Goal: Task Accomplishment & Management: Manage account settings

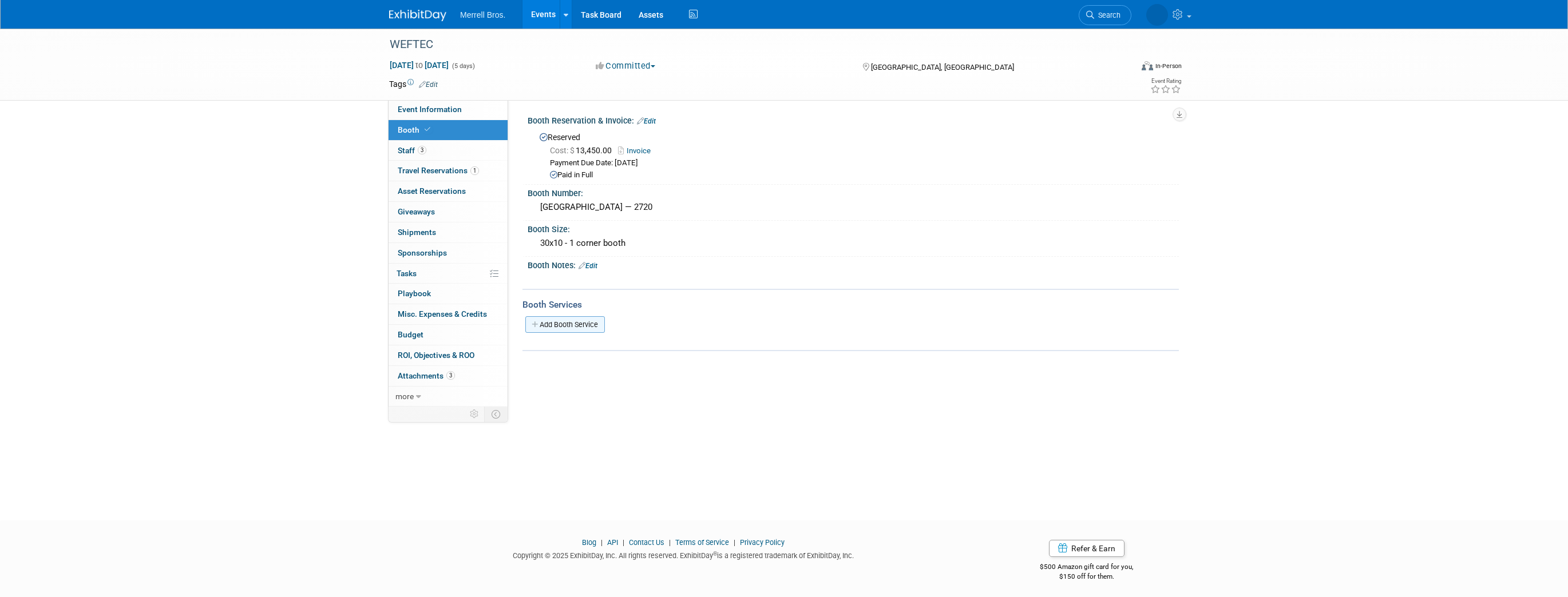
click at [568, 323] on link "Add Booth Service" at bounding box center [565, 324] width 80 height 16
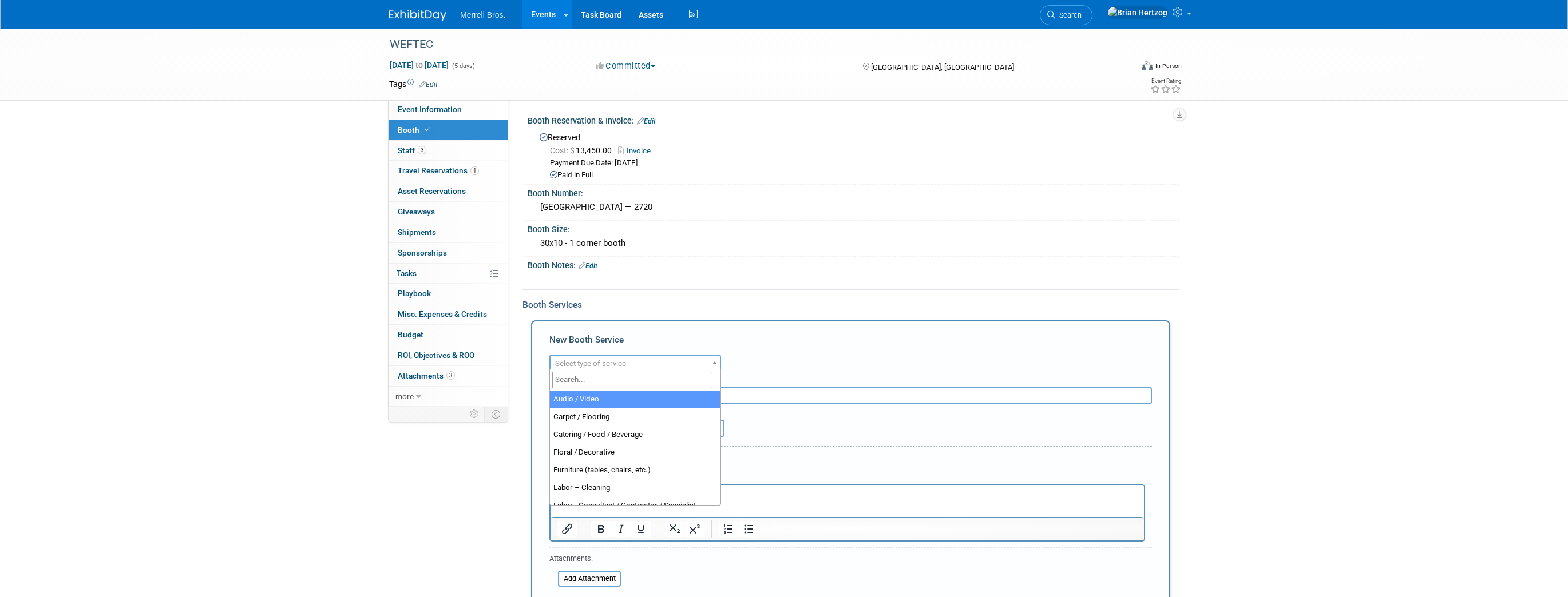
click at [620, 359] on span "Select type of service" at bounding box center [591, 363] width 70 height 9
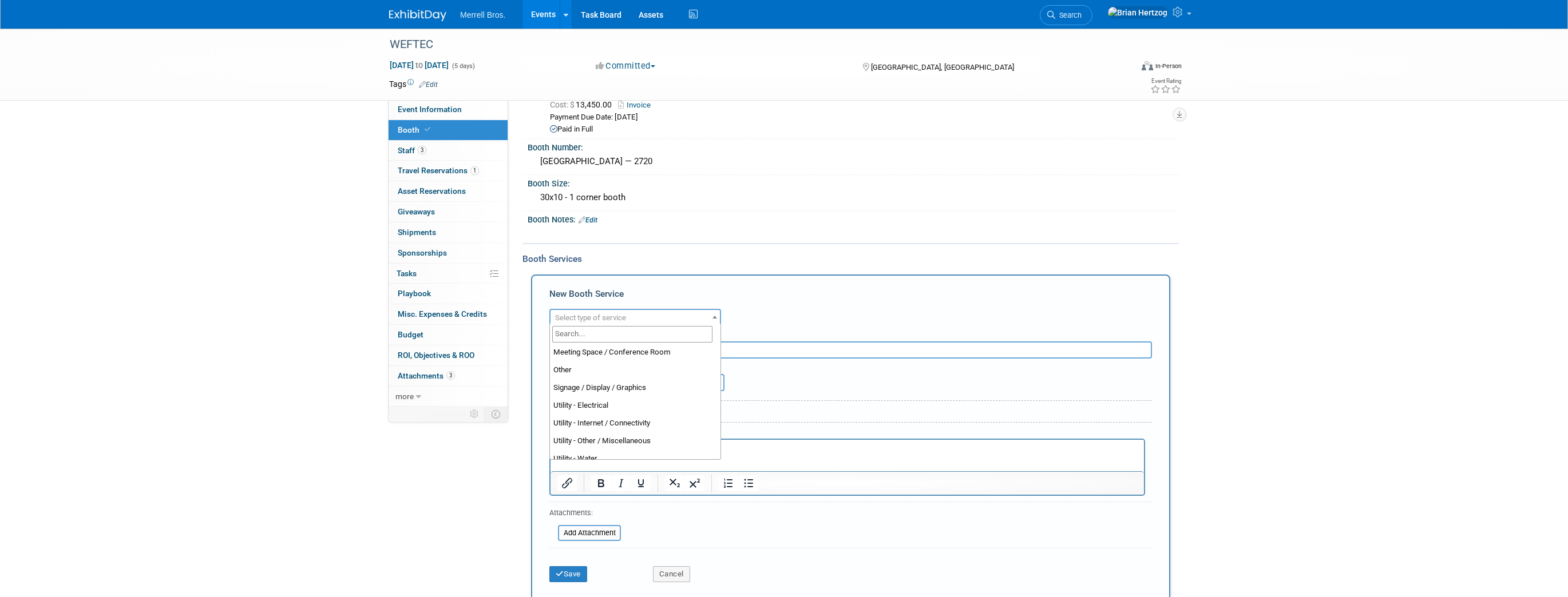
scroll to position [293, 0]
select select "8"
click at [610, 376] on span "Need to Reserve" at bounding box center [590, 383] width 79 height 16
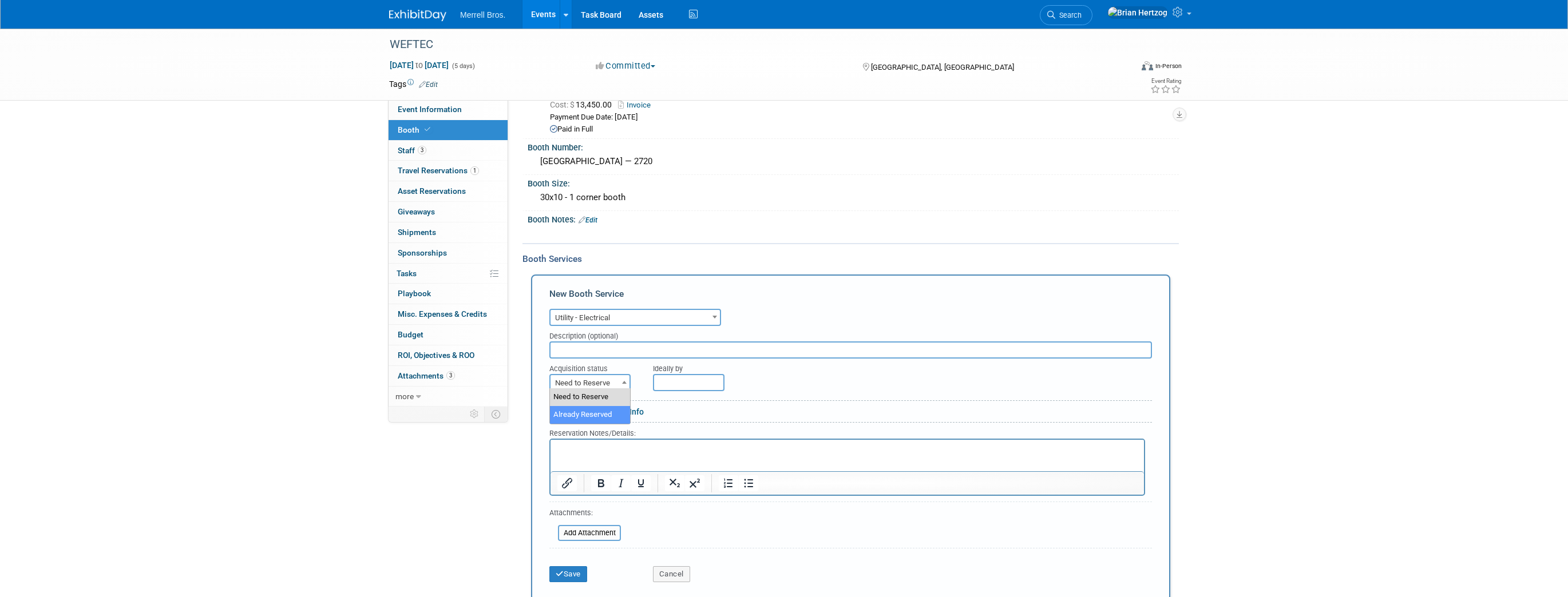
select select "2"
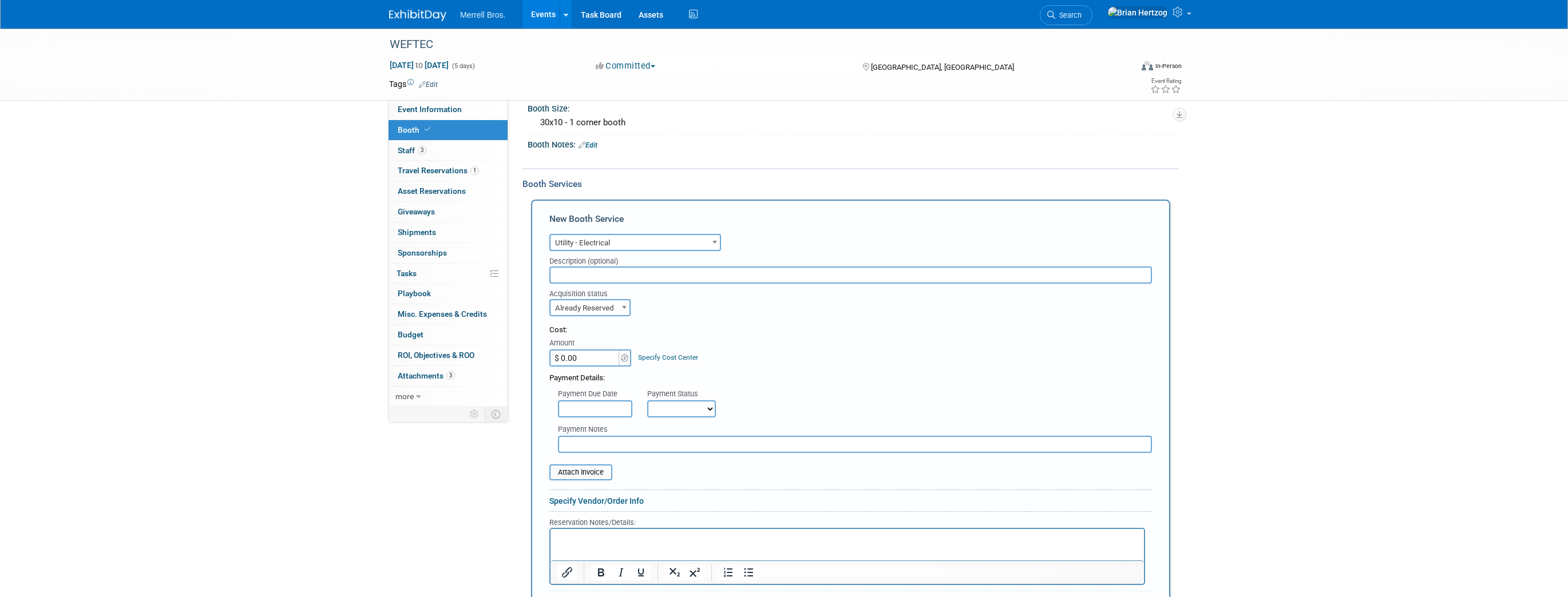
scroll to position [137, 0]
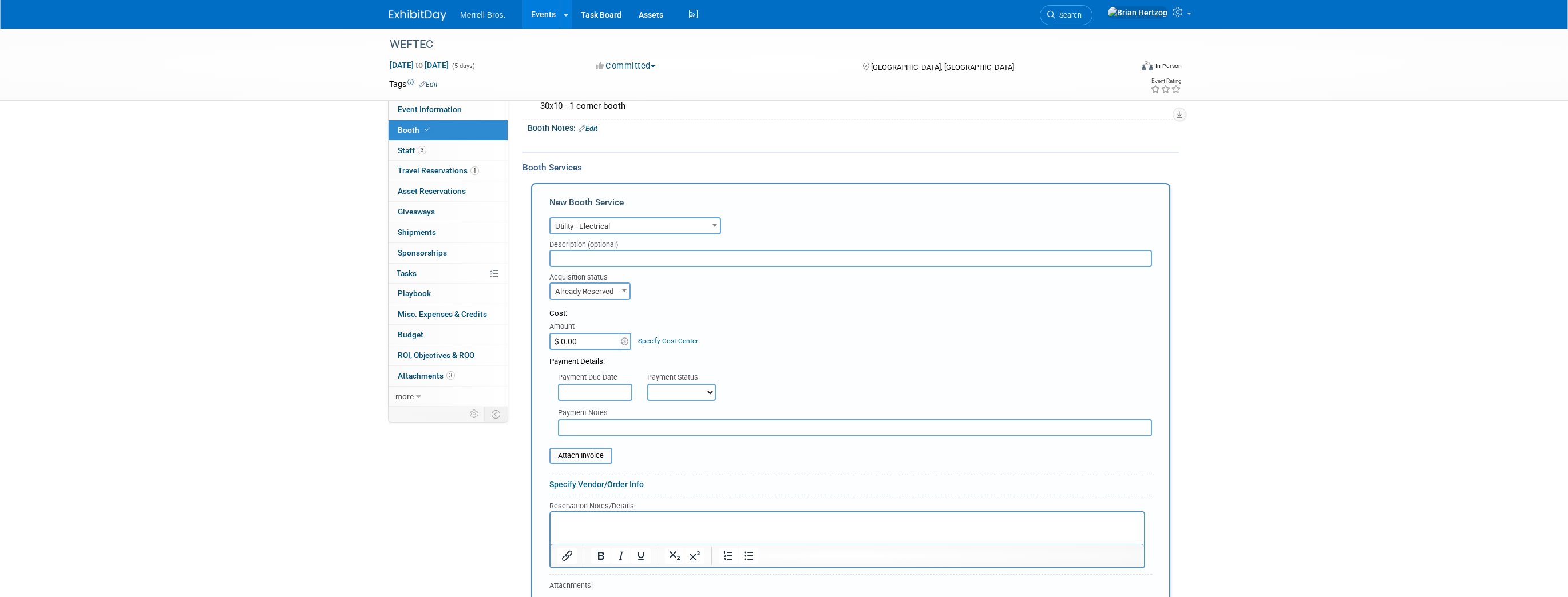
click at [610, 388] on input "text" at bounding box center [595, 392] width 74 height 17
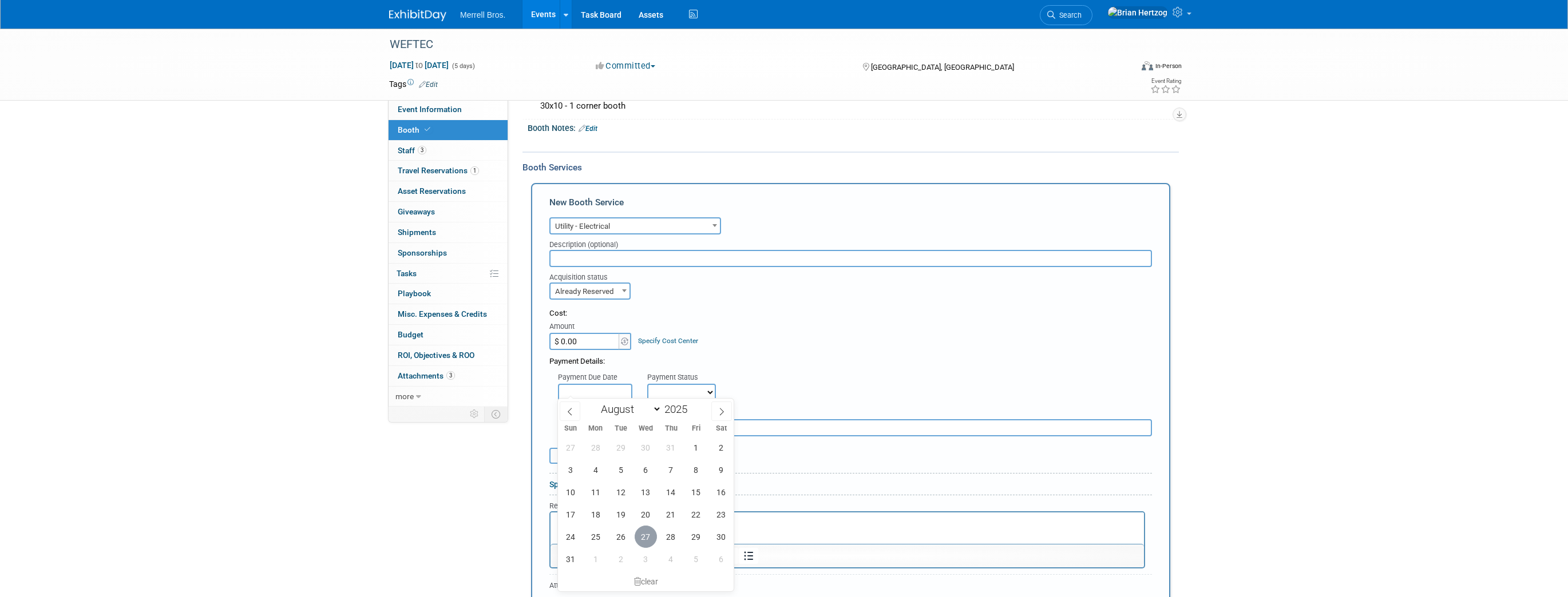
drag, startPoint x: 647, startPoint y: 537, endPoint x: 95, endPoint y: 2, distance: 768.7
click at [647, 537] on span "27" at bounding box center [645, 536] width 22 height 22
type input "[DATE]"
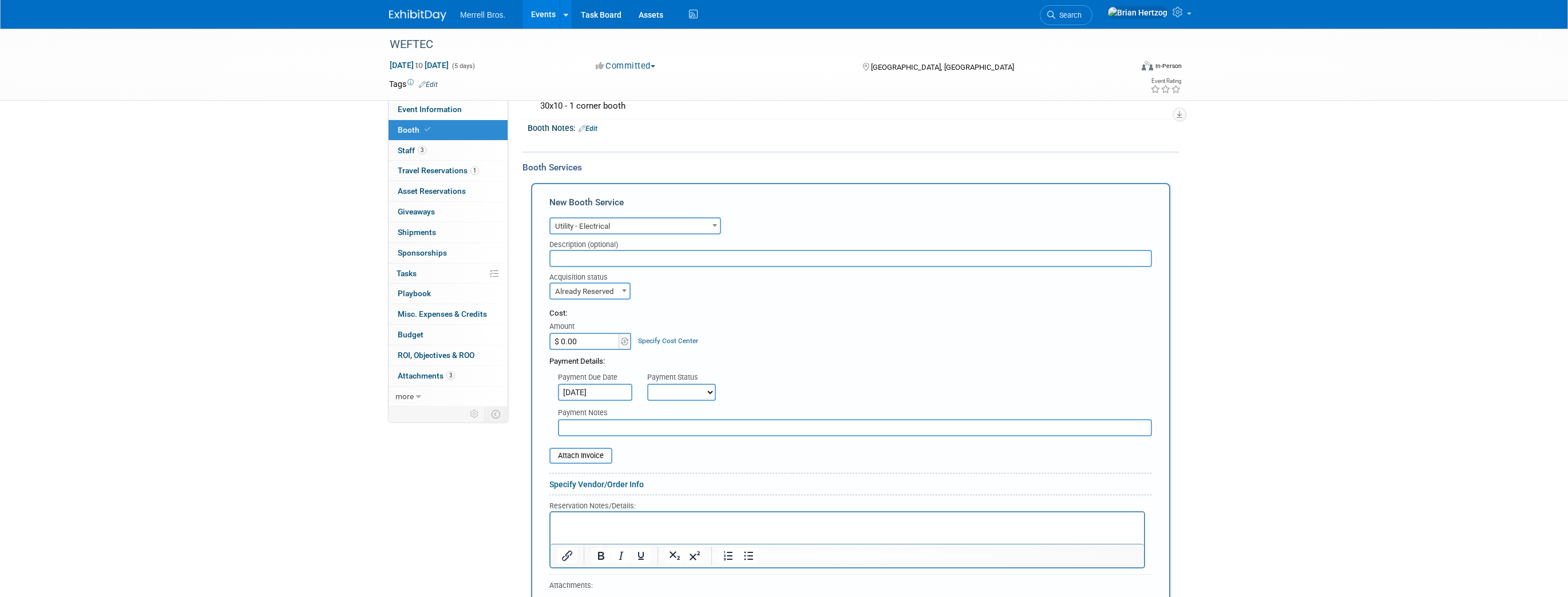
click at [673, 391] on select "Not Paid Yet Partially Paid Paid in Full" at bounding box center [681, 392] width 69 height 17
select select "1"
click at [647, 384] on select "Not Paid Yet Partially Paid Paid in Full" at bounding box center [681, 392] width 69 height 17
click at [597, 453] on input "file" at bounding box center [543, 456] width 136 height 13
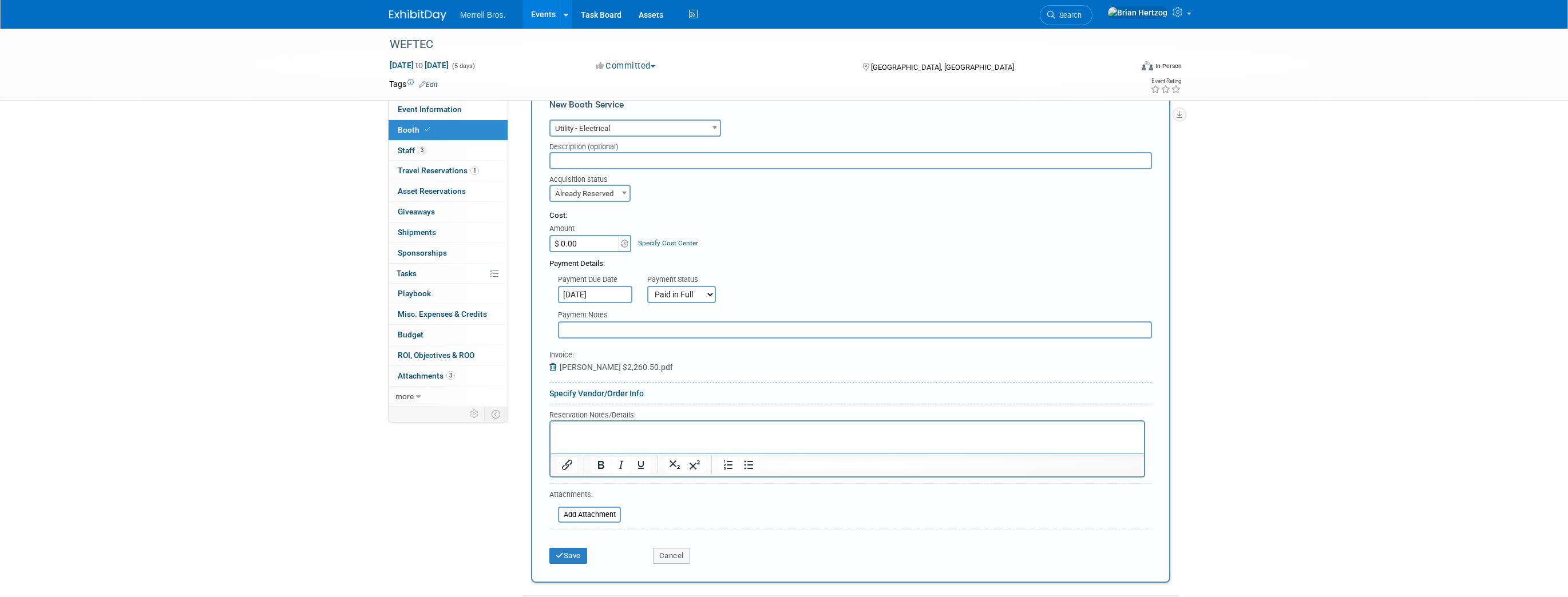
scroll to position [353, 0]
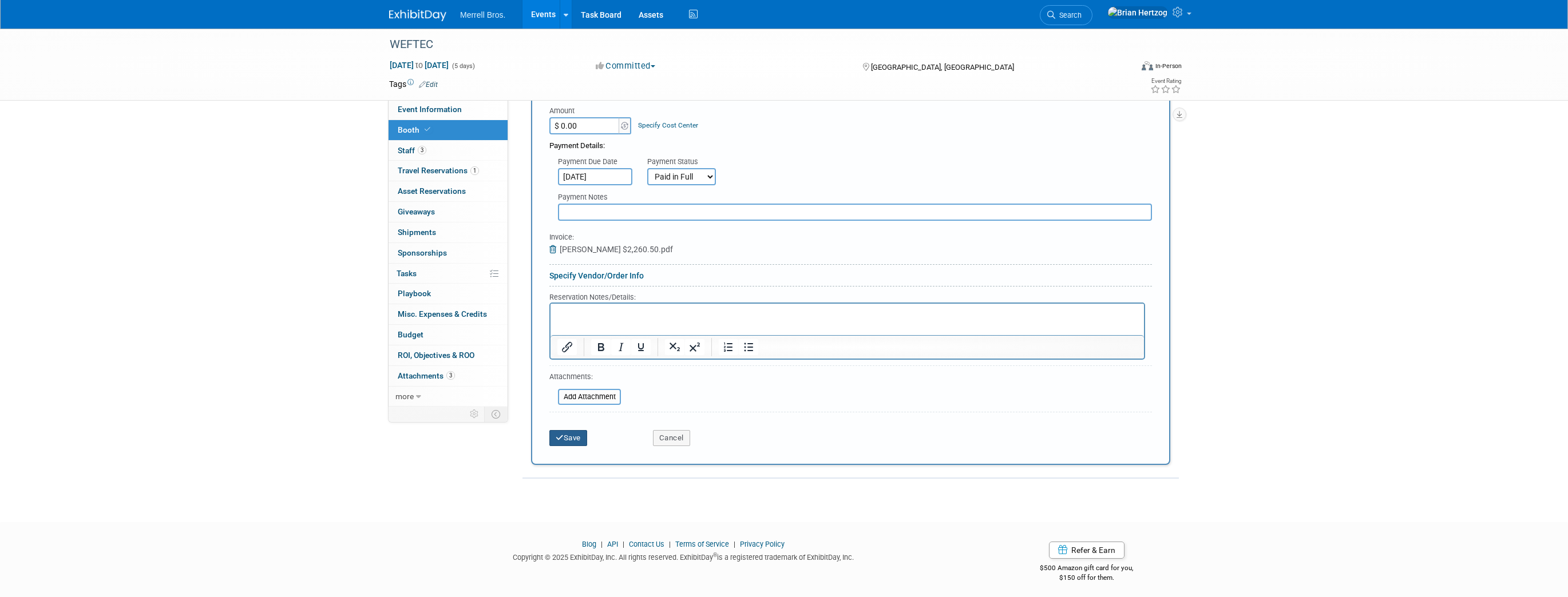
click at [577, 437] on button "Save" at bounding box center [569, 438] width 38 height 16
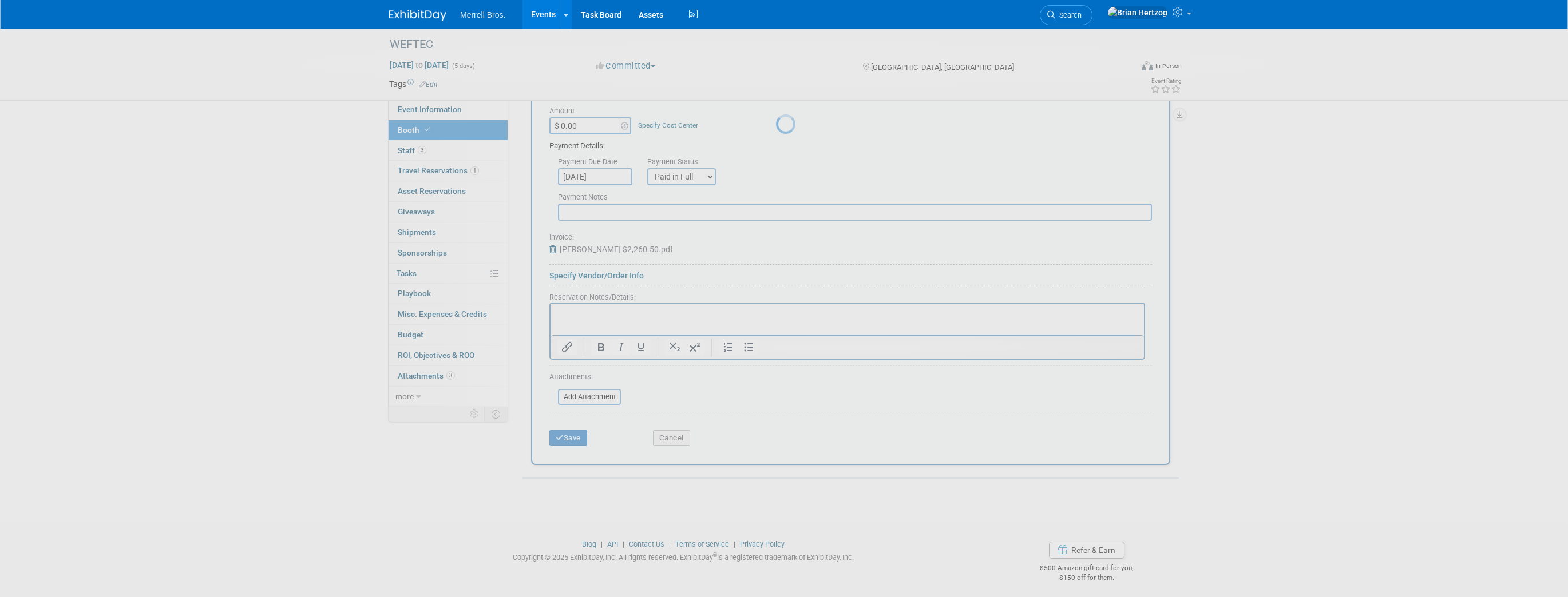
scroll to position [4, 0]
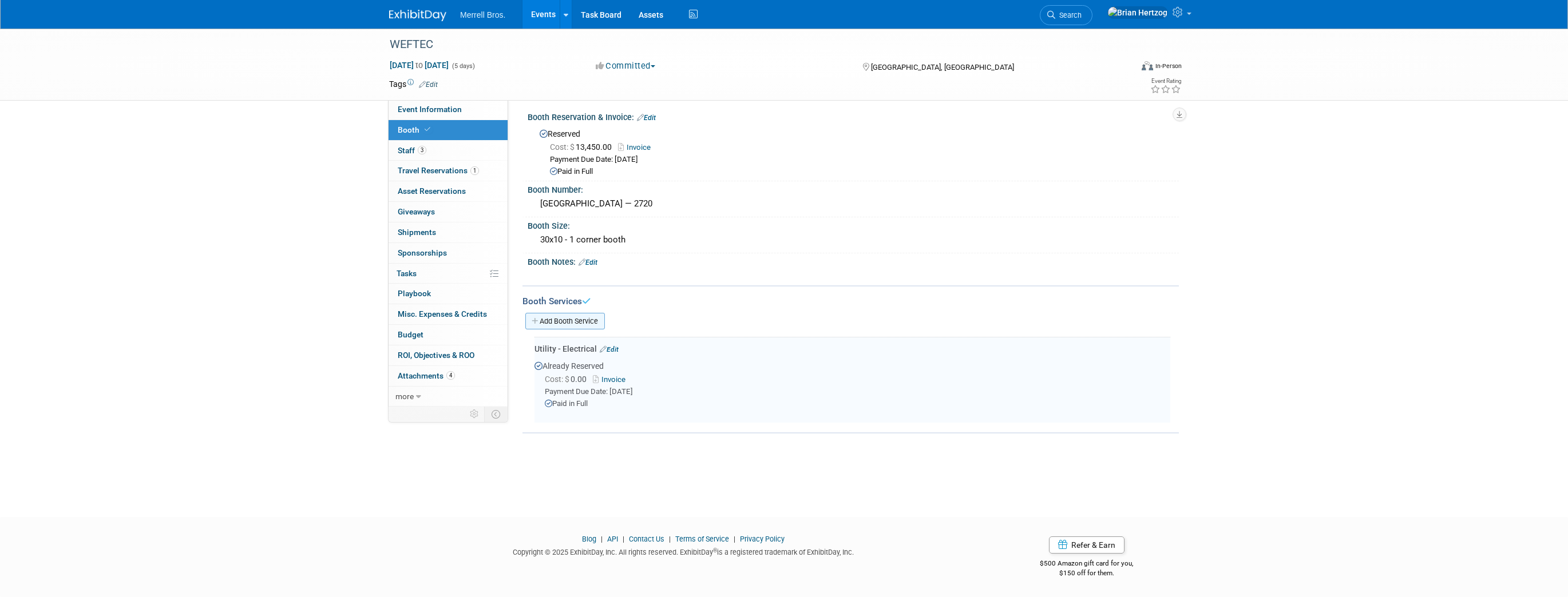
click at [552, 319] on link "Add Booth Service" at bounding box center [565, 321] width 80 height 16
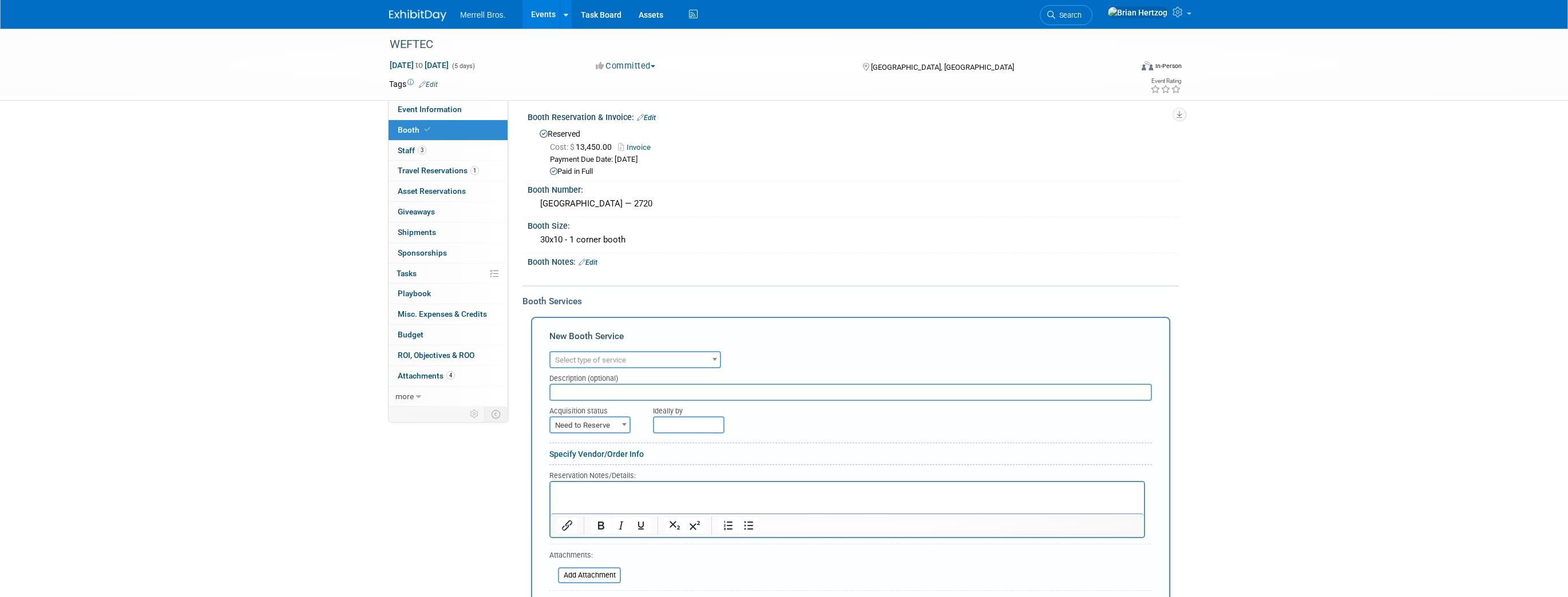
scroll to position [0, 0]
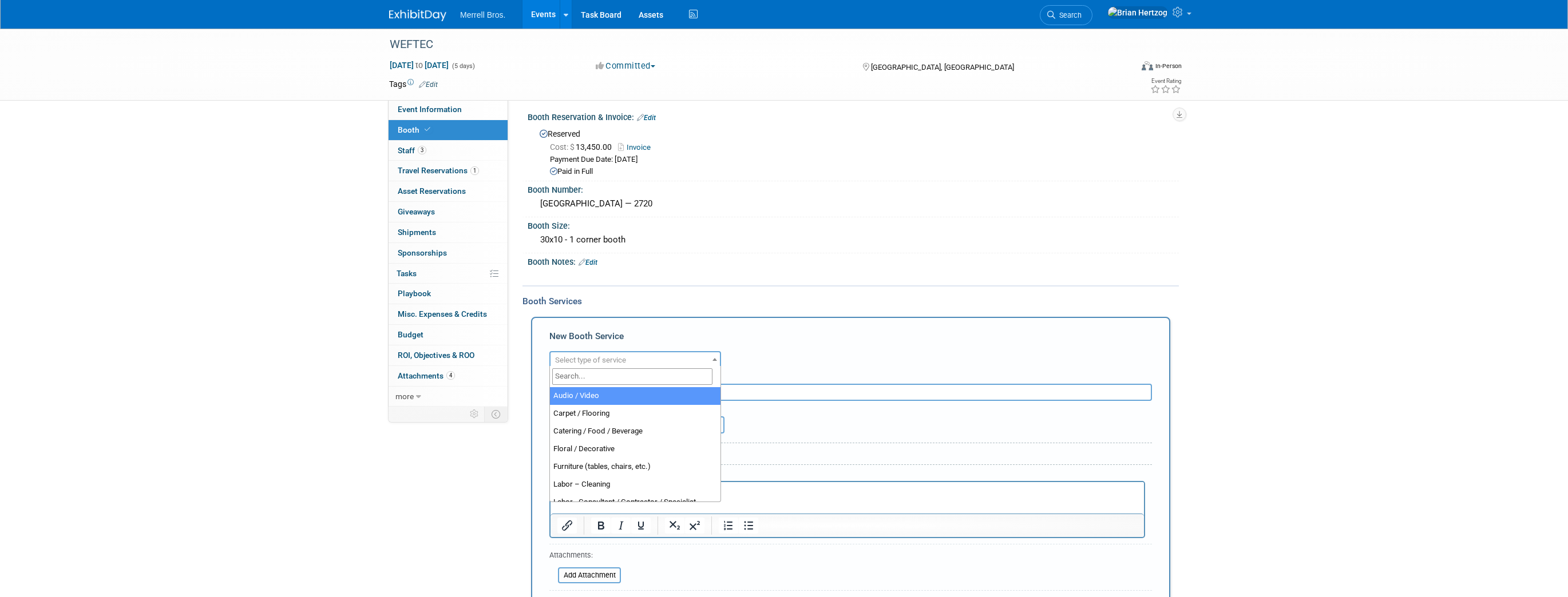
click at [654, 357] on span "Select type of service" at bounding box center [635, 360] width 170 height 16
select select "4"
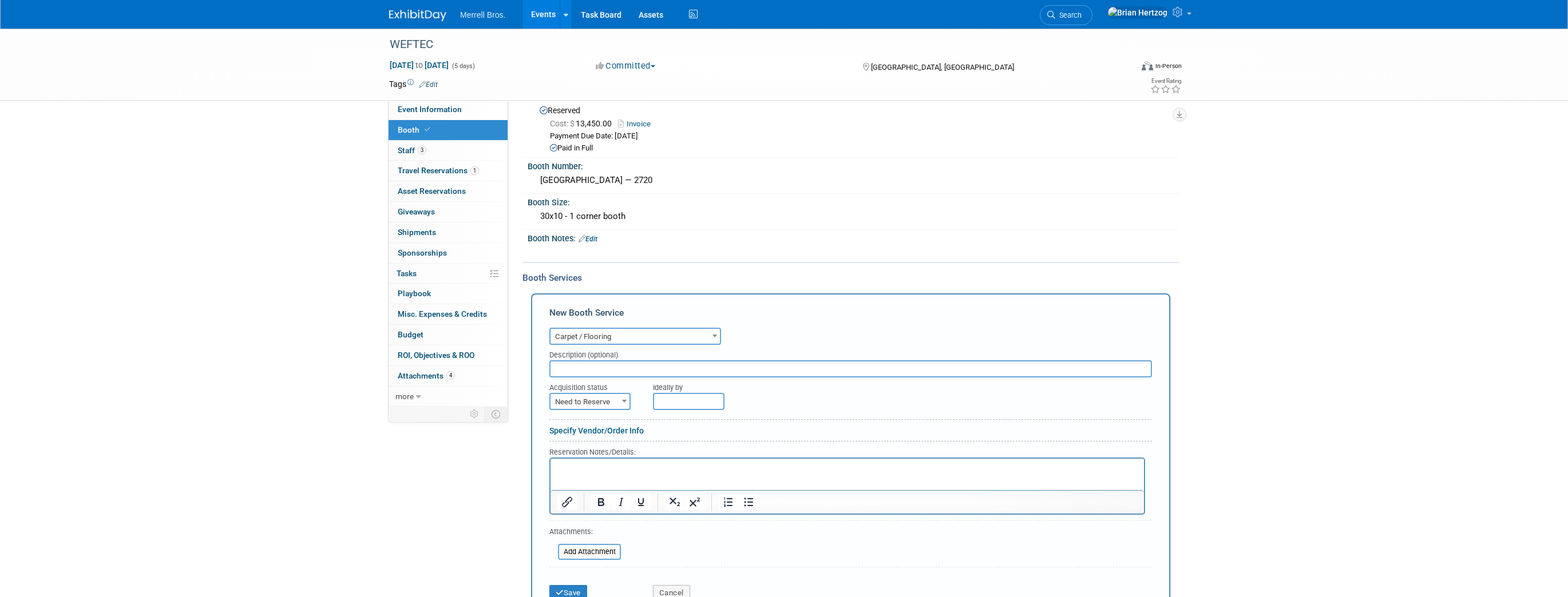
scroll to position [50, 0]
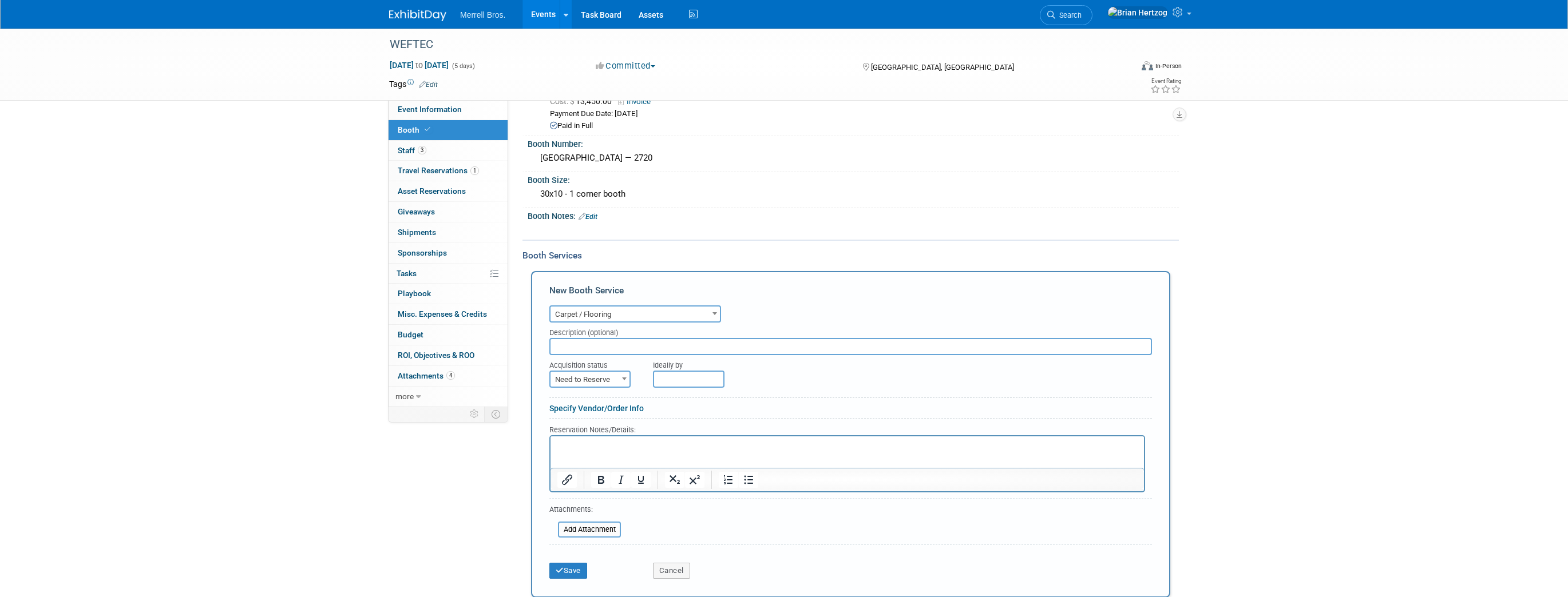
click at [620, 379] on span at bounding box center [624, 379] width 11 height 15
select select "2"
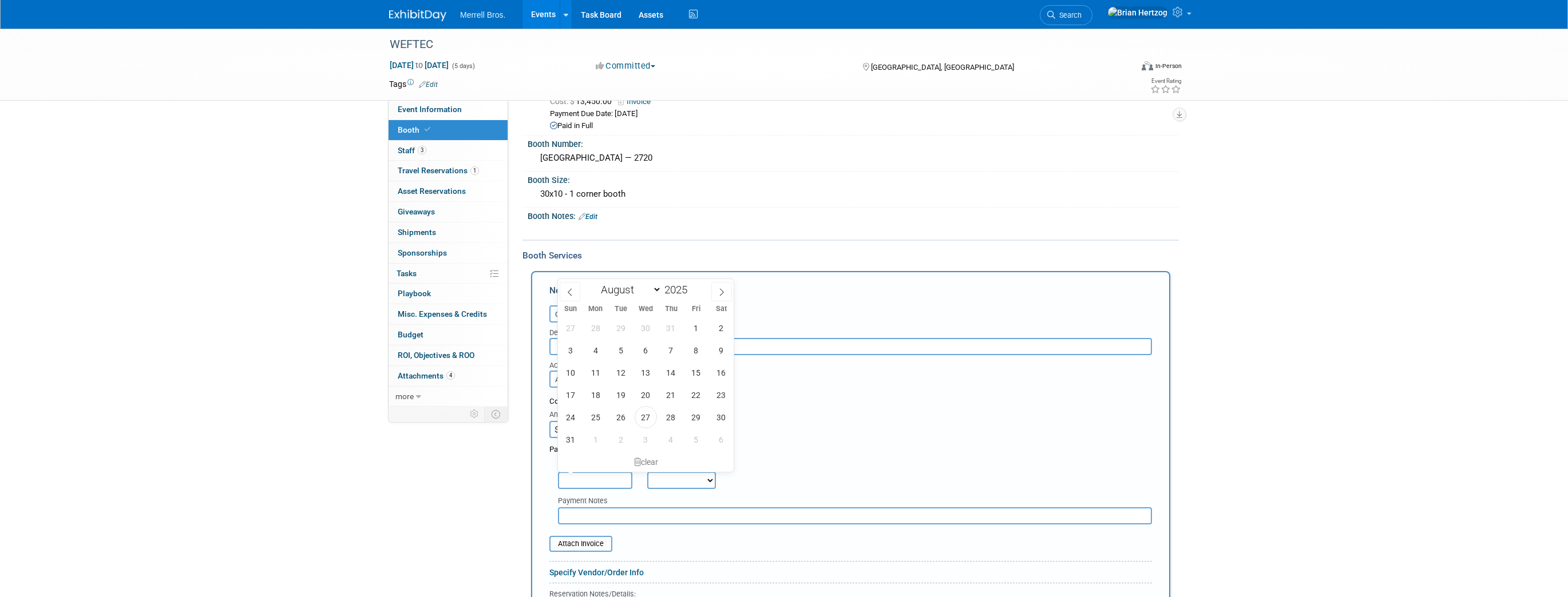
click at [592, 478] on input "text" at bounding box center [595, 481] width 74 height 17
click at [642, 422] on span "27" at bounding box center [645, 417] width 22 height 22
type input "[DATE]"
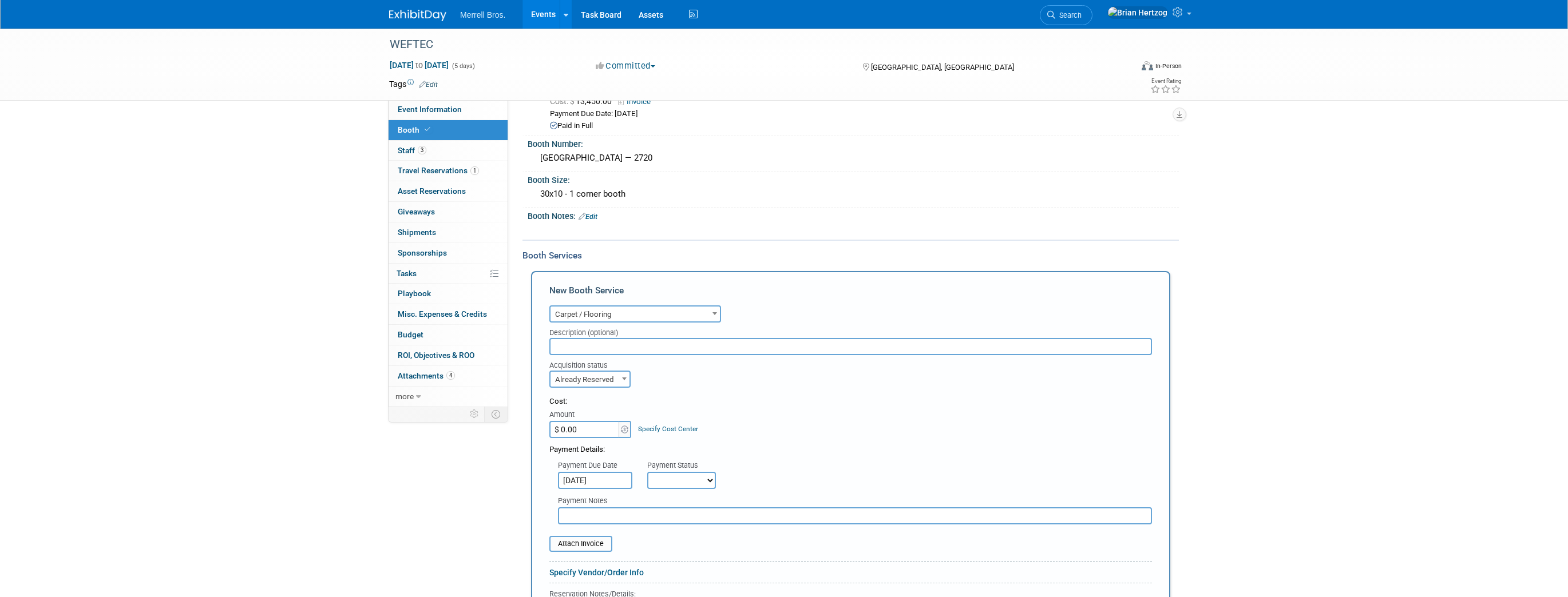
click at [675, 481] on select "Not Paid Yet Partially Paid Paid in Full" at bounding box center [681, 481] width 69 height 17
select select "1"
click at [647, 472] on select "Not Paid Yet Partially Paid Paid in Full" at bounding box center [681, 481] width 69 height 17
click at [796, 433] on div "Cost: Amount $ 0.00 Specify Cost Center Cost Center -- Not Specified --" at bounding box center [851, 417] width 603 height 42
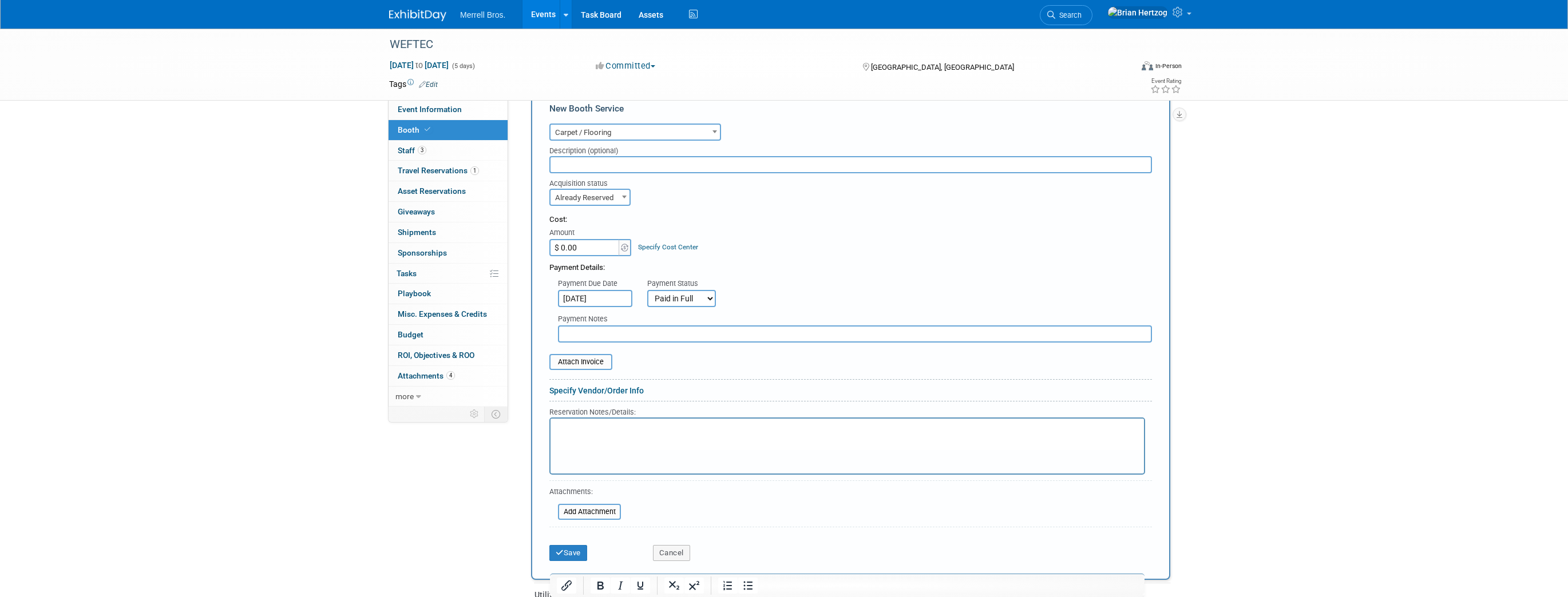
scroll to position [232, 0]
click at [590, 363] on input "file" at bounding box center [543, 361] width 136 height 13
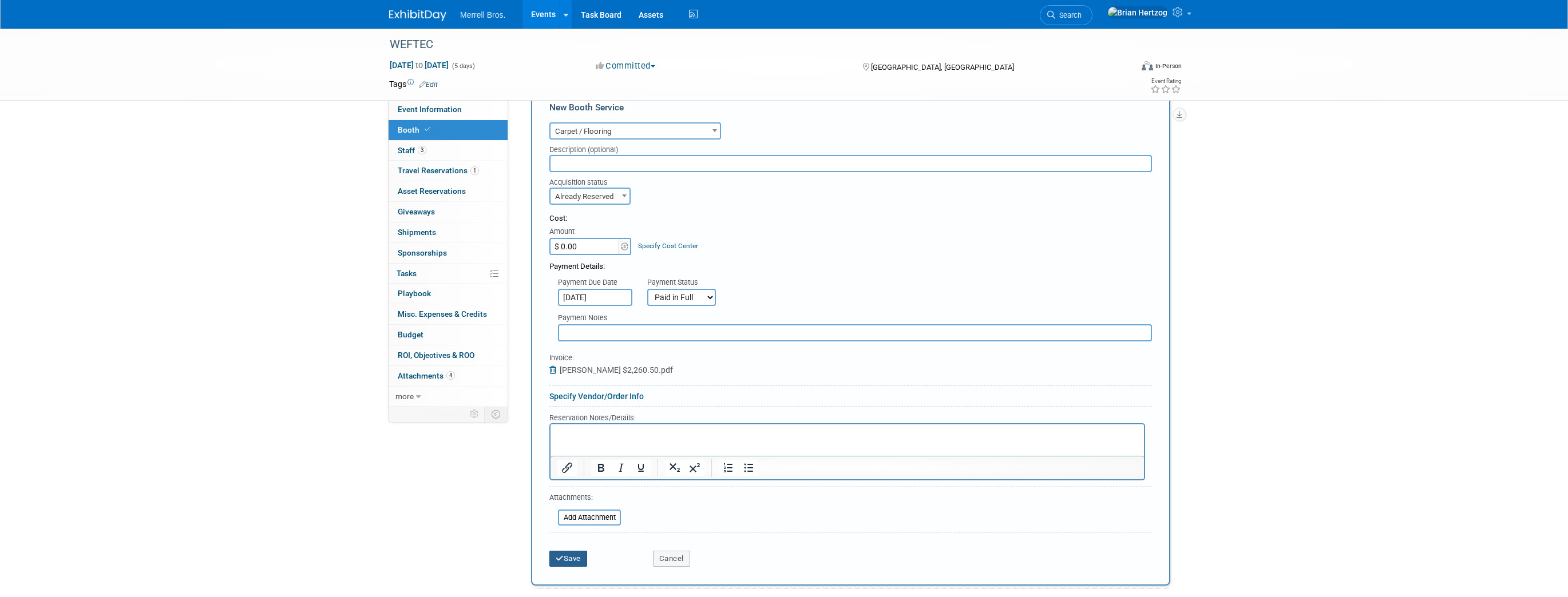
click at [578, 550] on button "Save" at bounding box center [569, 558] width 38 height 16
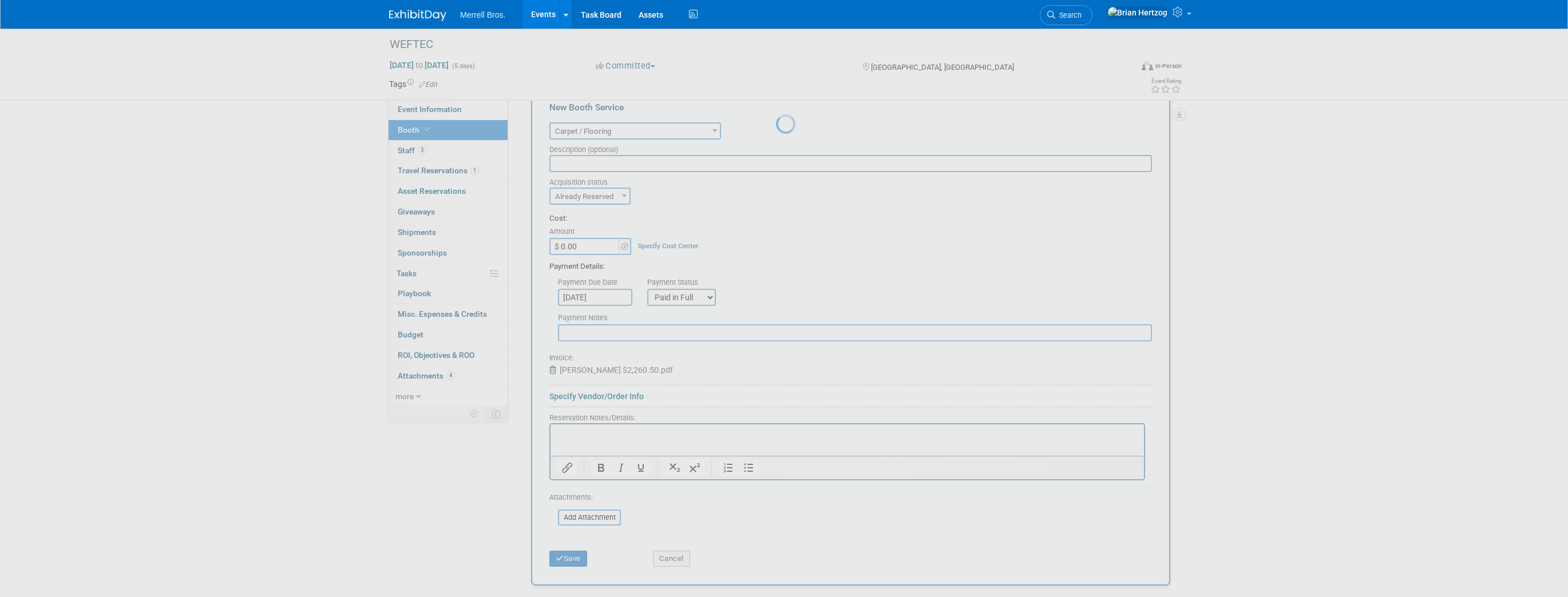
scroll to position [47, 0]
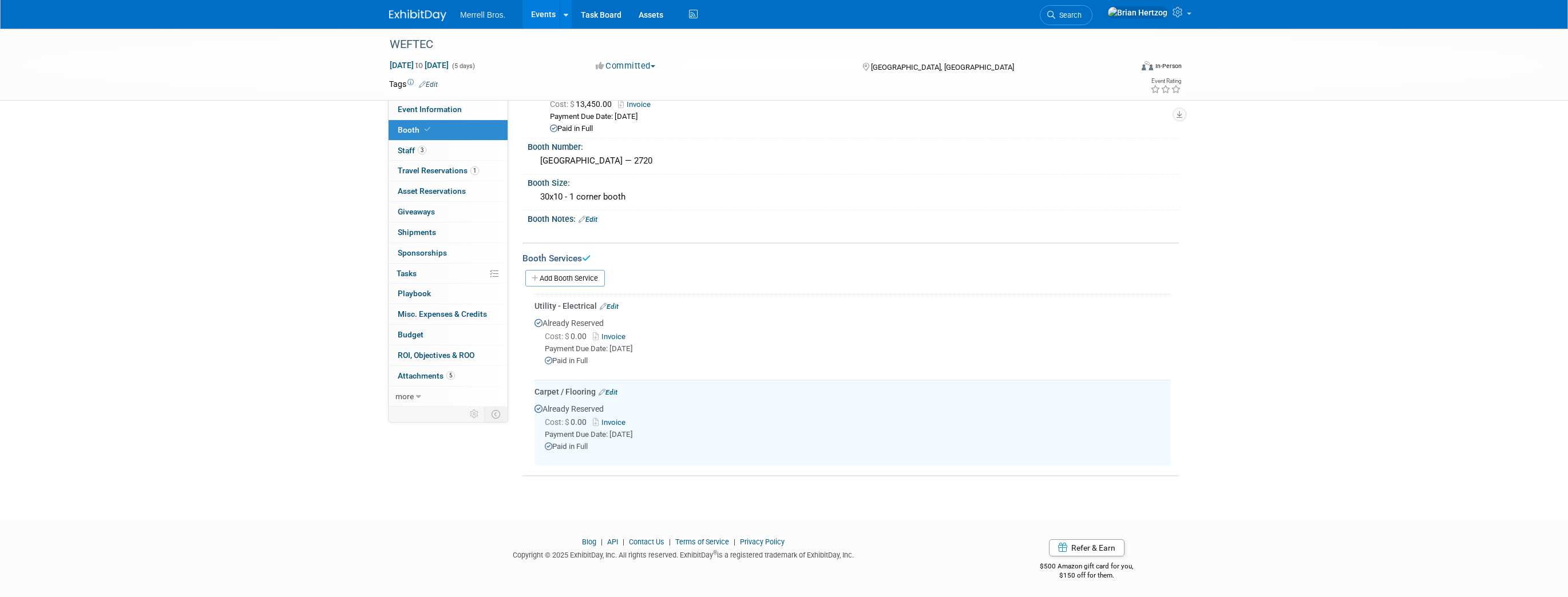
click at [476, 505] on body "Merrell Bros. Events Add Event Bulk Upload Events Shareable Event Boards Recent…" at bounding box center [784, 251] width 1568 height 597
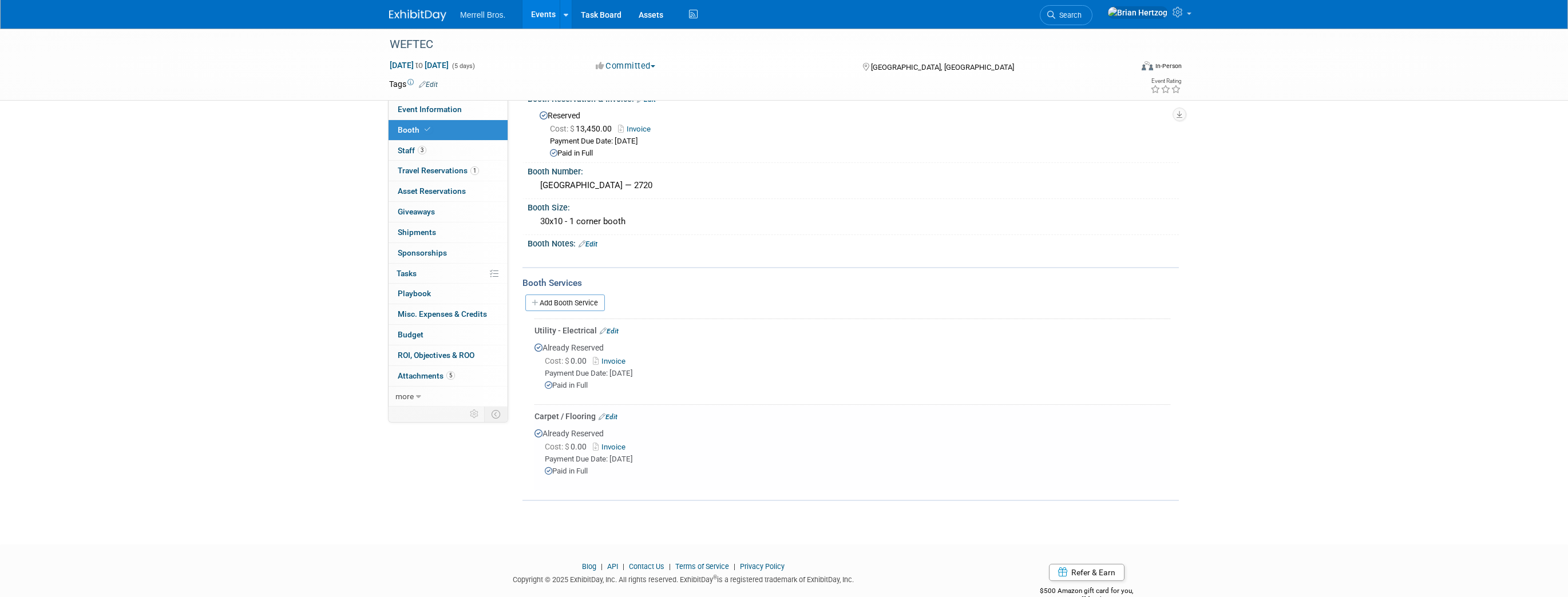
scroll to position [0, 0]
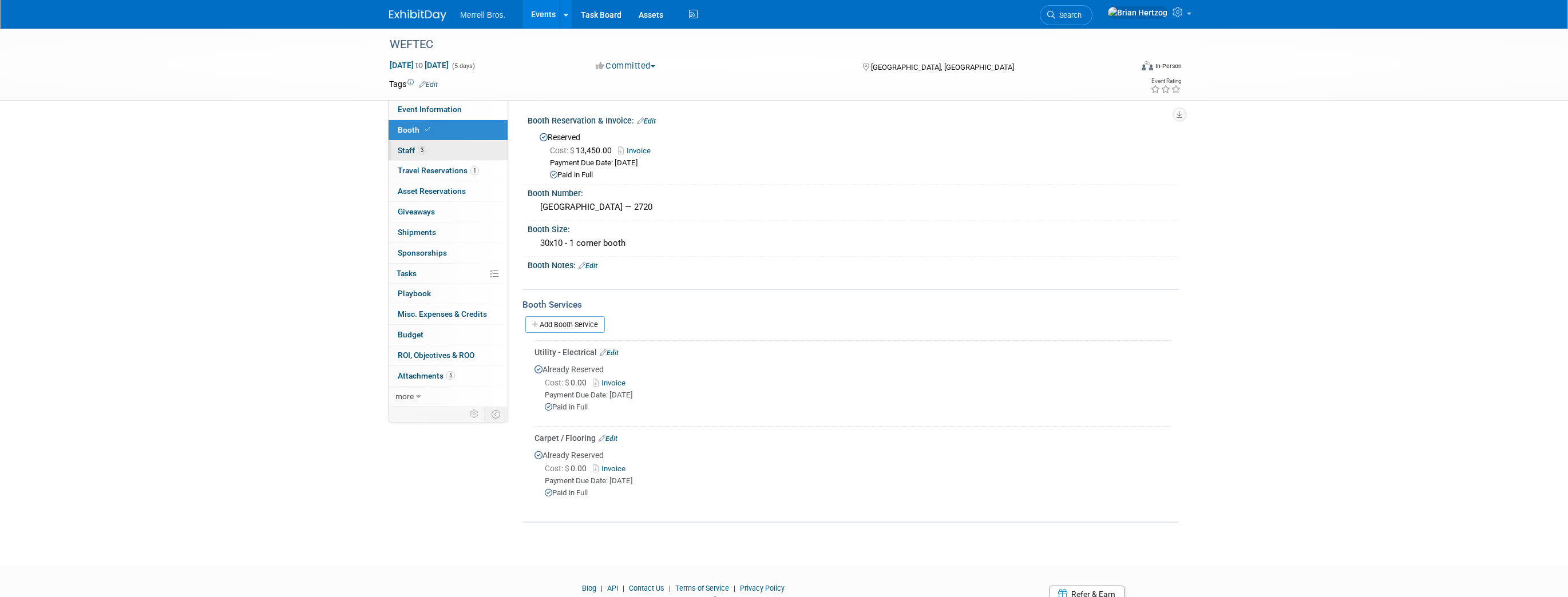
click at [408, 149] on span "Staff 3" at bounding box center [412, 150] width 29 height 10
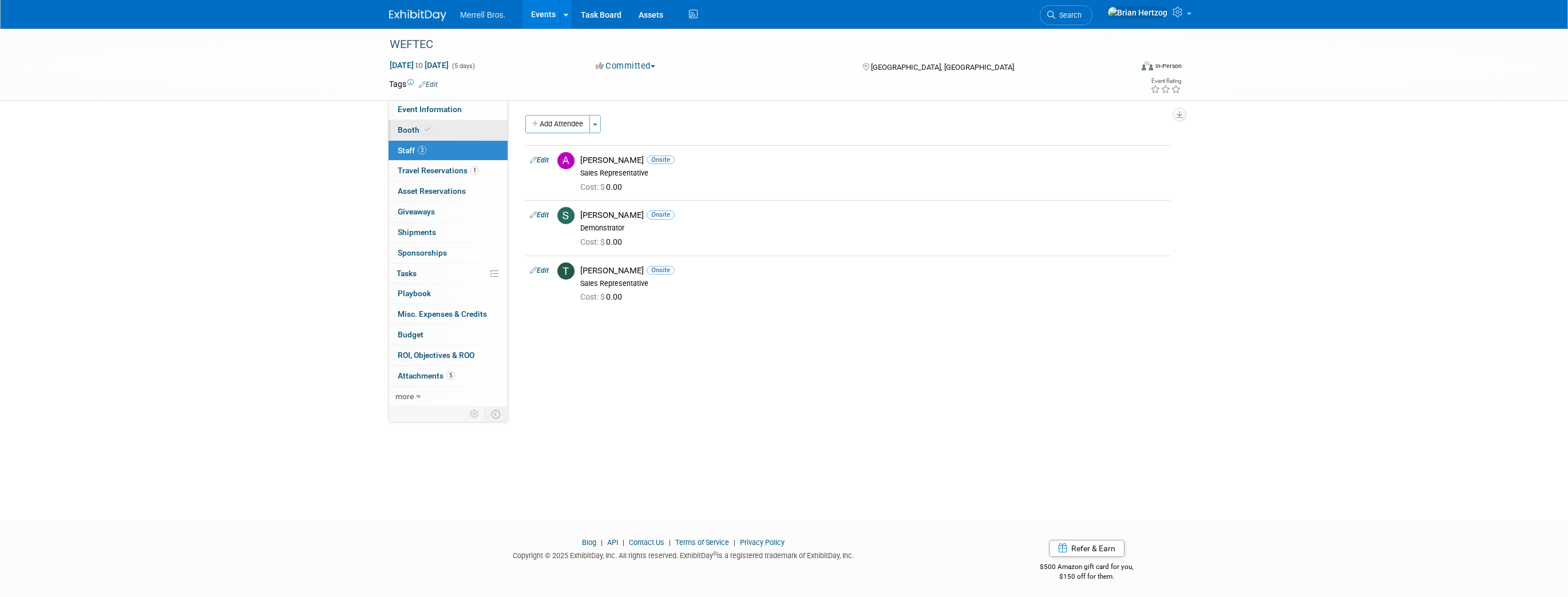
click at [410, 129] on span "Booth" at bounding box center [415, 130] width 35 height 10
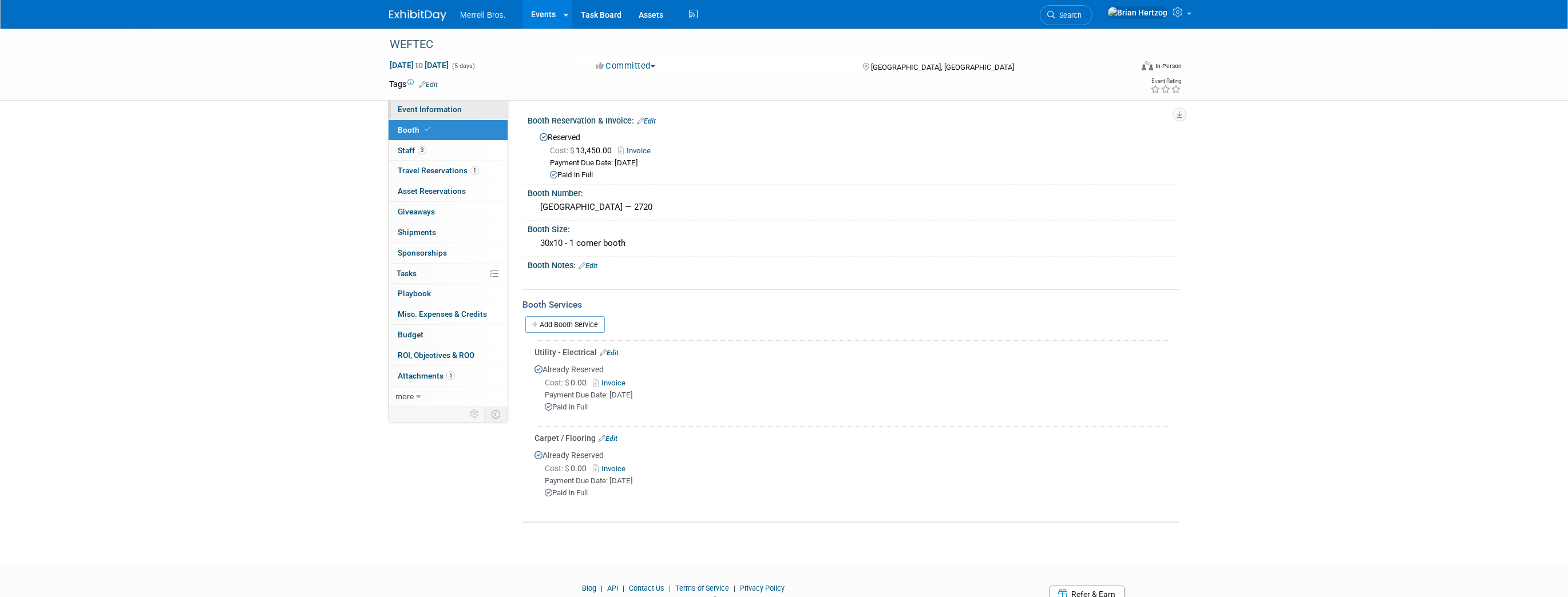
click at [413, 114] on link "Event Information" at bounding box center [448, 109] width 119 height 20
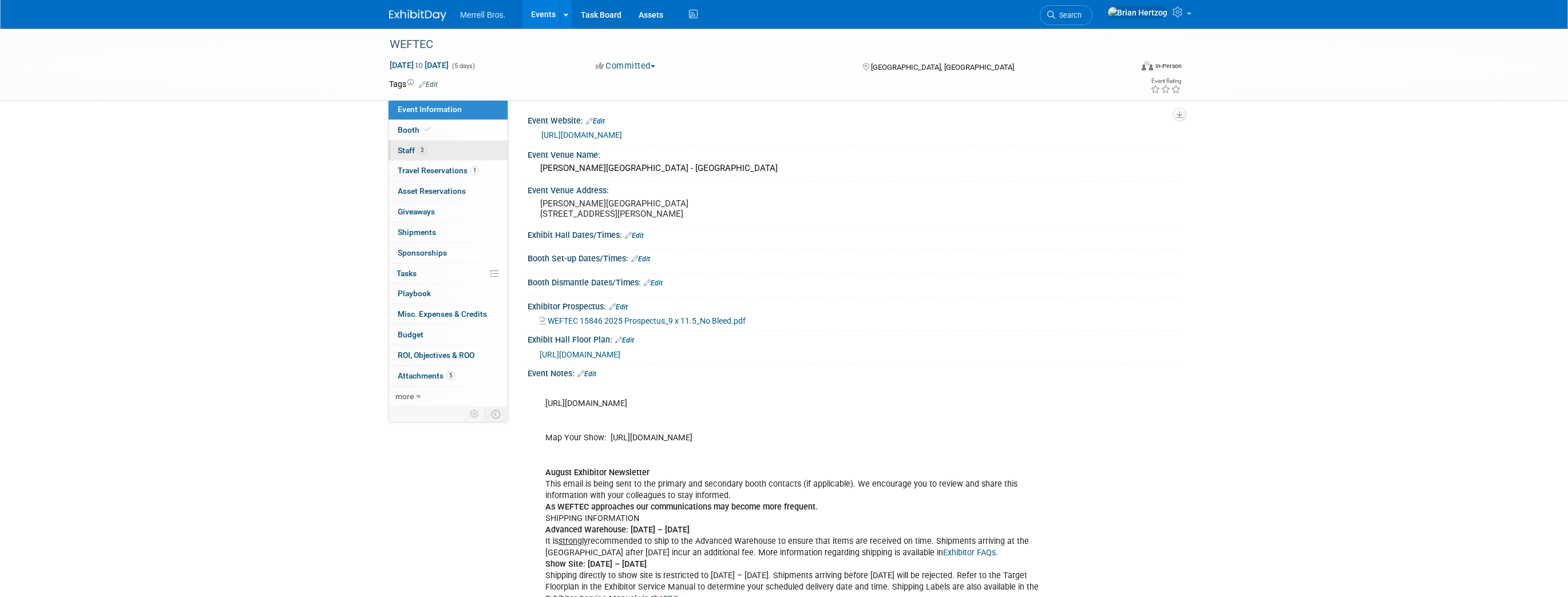
click at [409, 150] on span "Staff 3" at bounding box center [412, 150] width 29 height 10
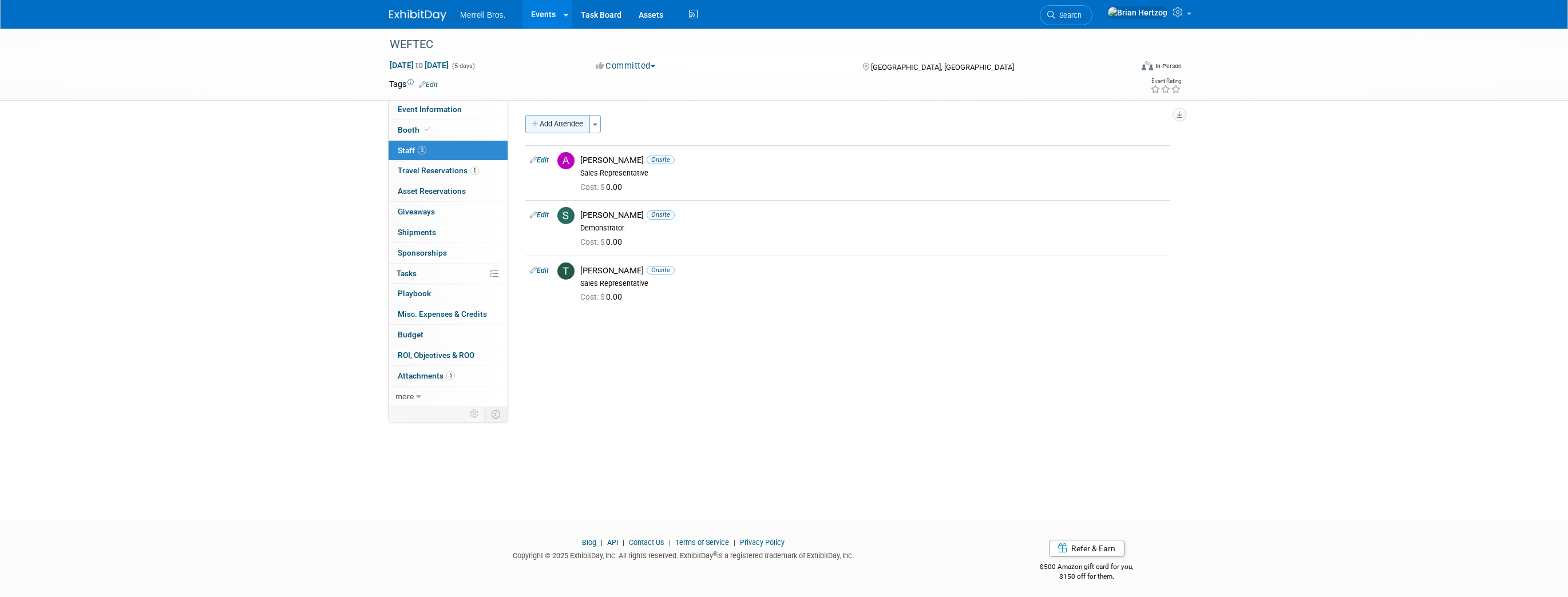
click at [555, 127] on button "Add Attendee" at bounding box center [557, 124] width 65 height 18
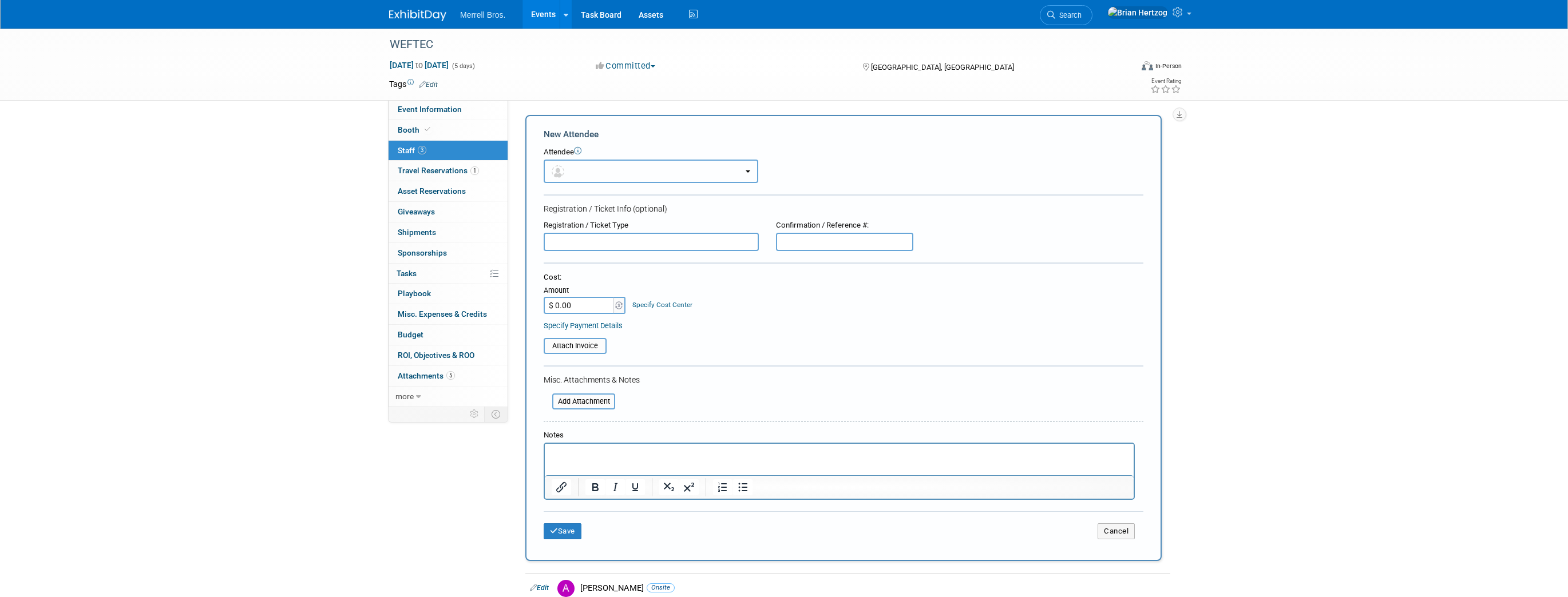
click at [710, 176] on button "button" at bounding box center [651, 171] width 214 height 24
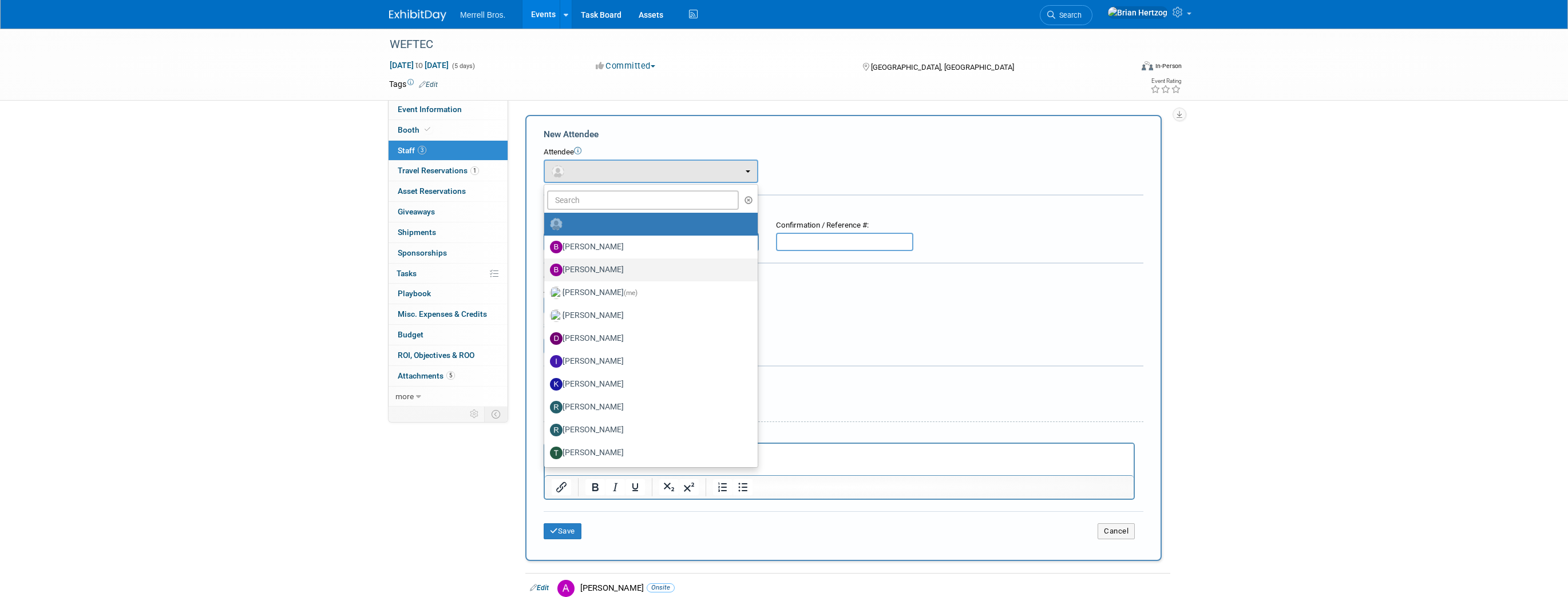
click at [631, 267] on label "[PERSON_NAME]" at bounding box center [648, 269] width 196 height 18
click at [546, 267] on input "[PERSON_NAME]" at bounding box center [542, 269] width 8 height 8
select select "be459a77-cc51-4991-8f5c-640cb539c05b"
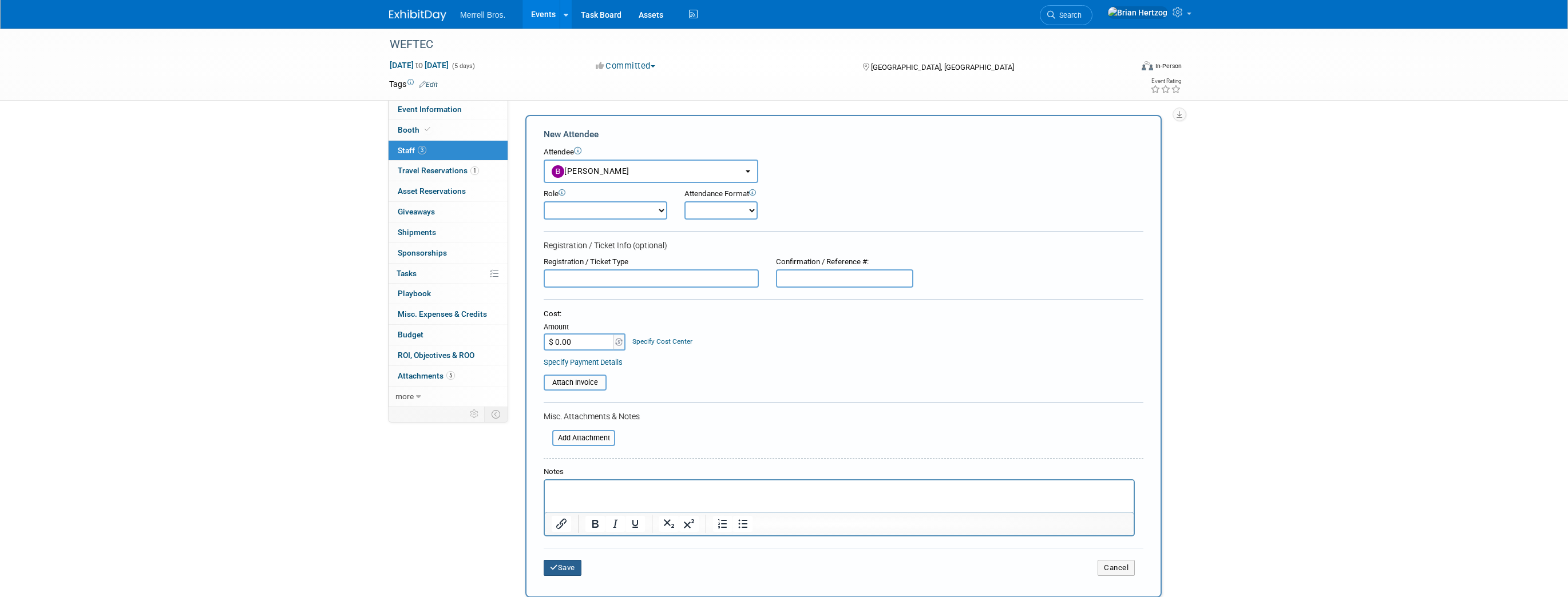
click at [566, 566] on button "Save" at bounding box center [563, 567] width 38 height 16
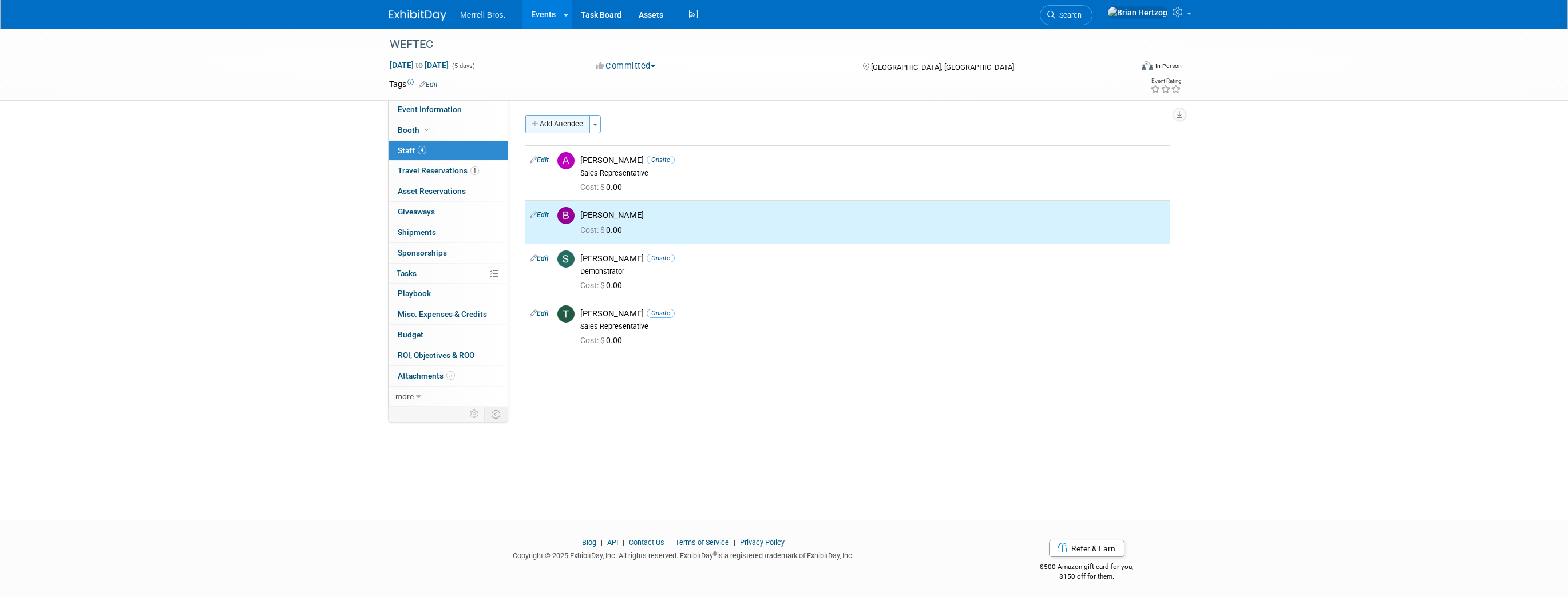
click at [559, 121] on button "Add Attendee" at bounding box center [557, 124] width 65 height 18
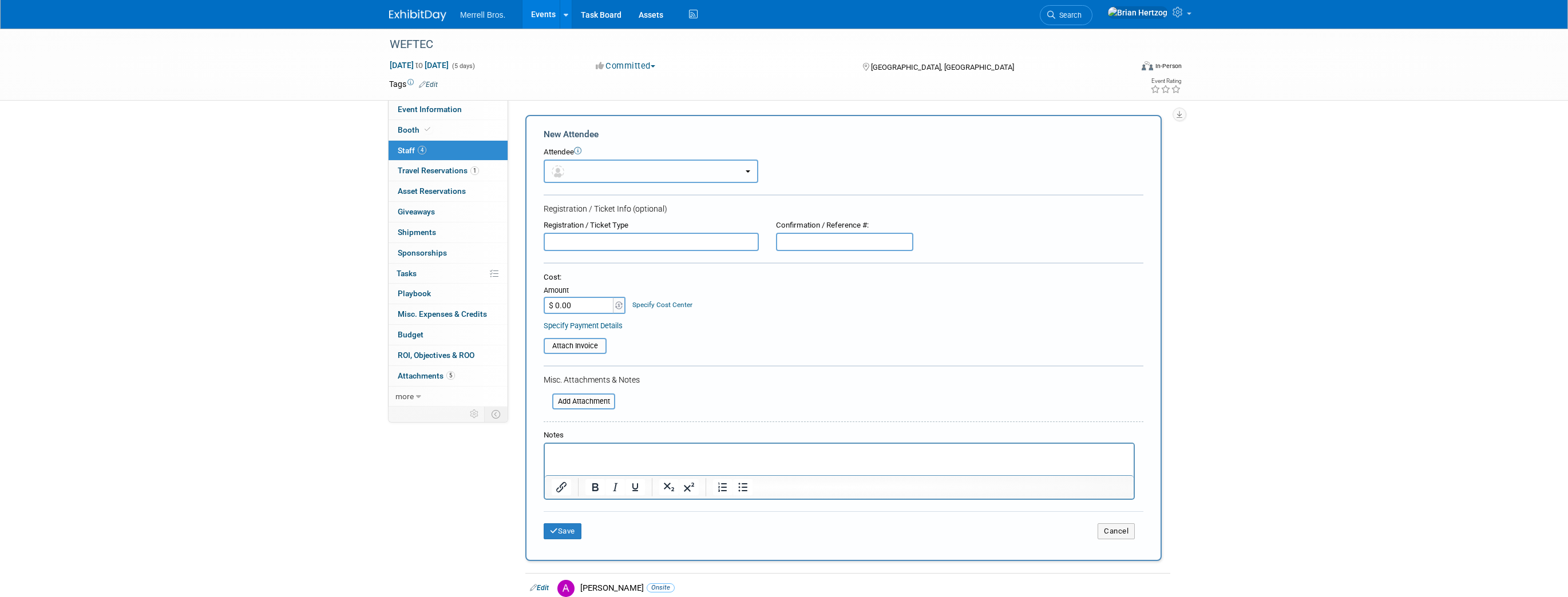
click at [597, 178] on button "button" at bounding box center [651, 171] width 214 height 24
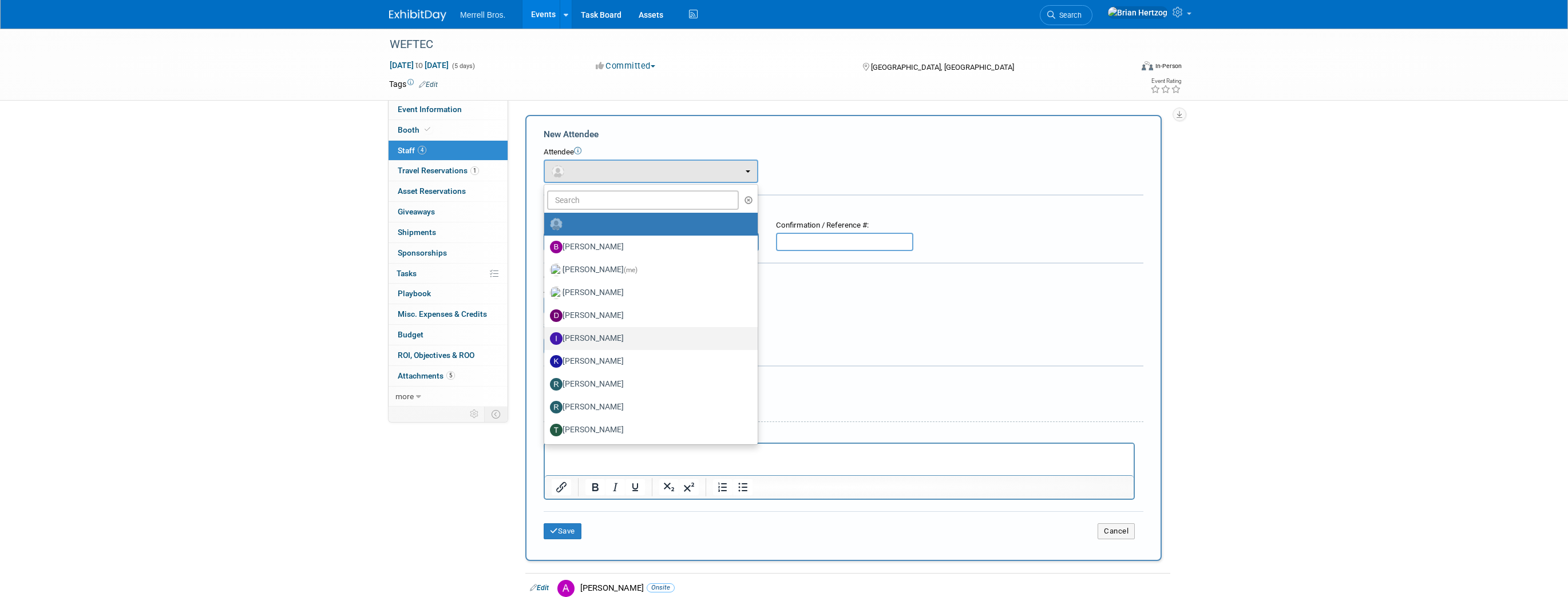
click at [600, 339] on label "[PERSON_NAME]" at bounding box center [648, 338] width 196 height 18
click at [546, 339] on input "[PERSON_NAME]" at bounding box center [542, 337] width 8 height 8
select select "cfe6451d-13a1-49b4-bfb2-0598eb669397"
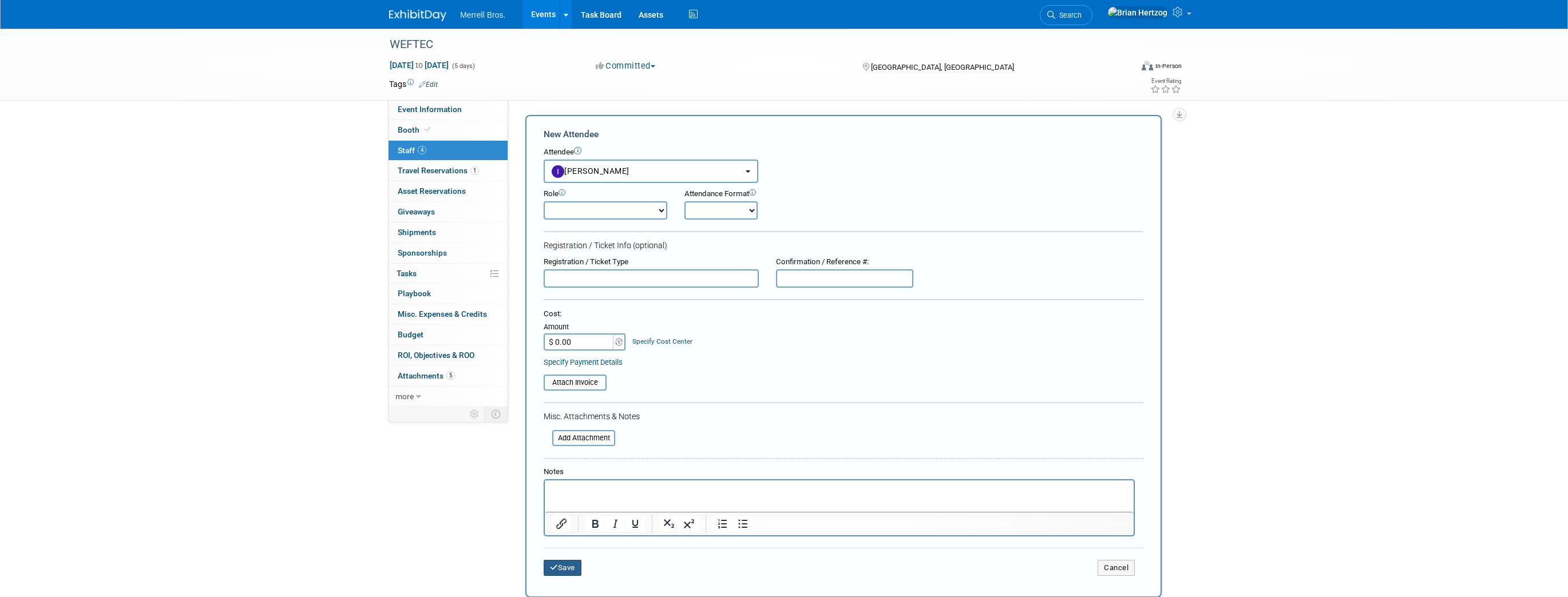
click at [562, 564] on button "Save" at bounding box center [563, 567] width 38 height 16
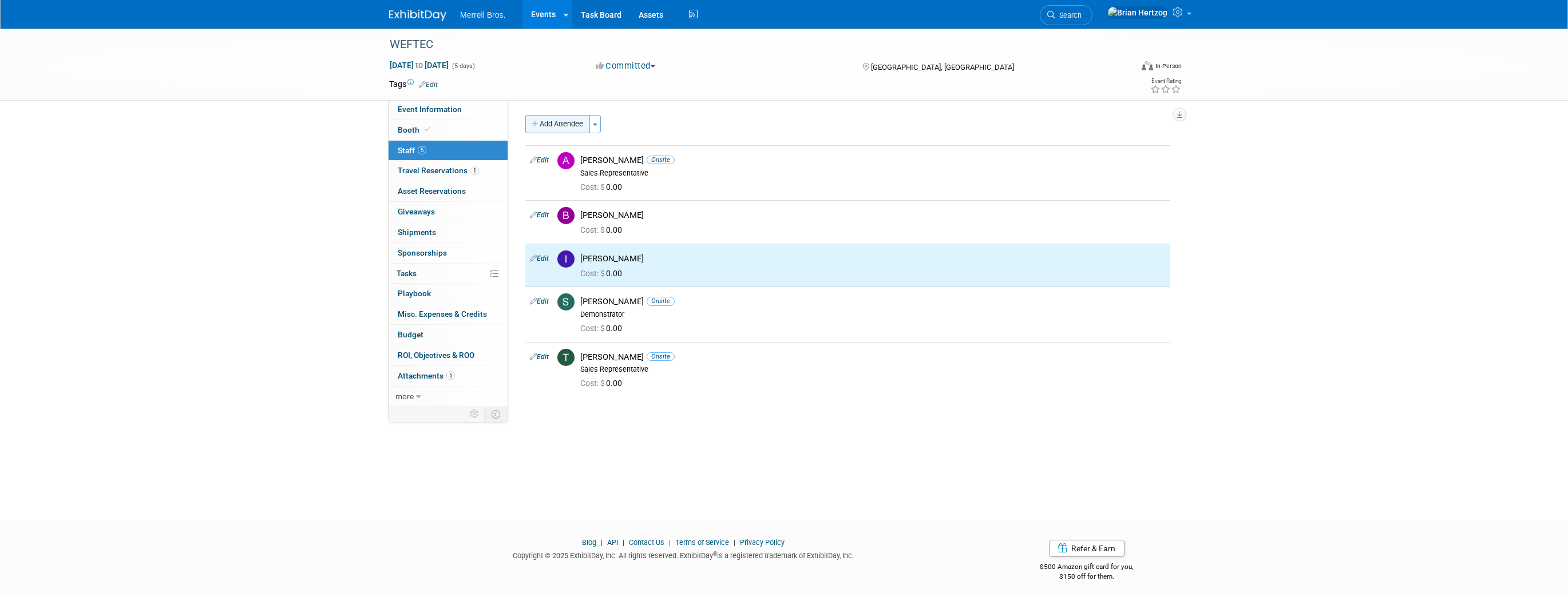
click at [572, 121] on button "Add Attendee" at bounding box center [557, 124] width 65 height 18
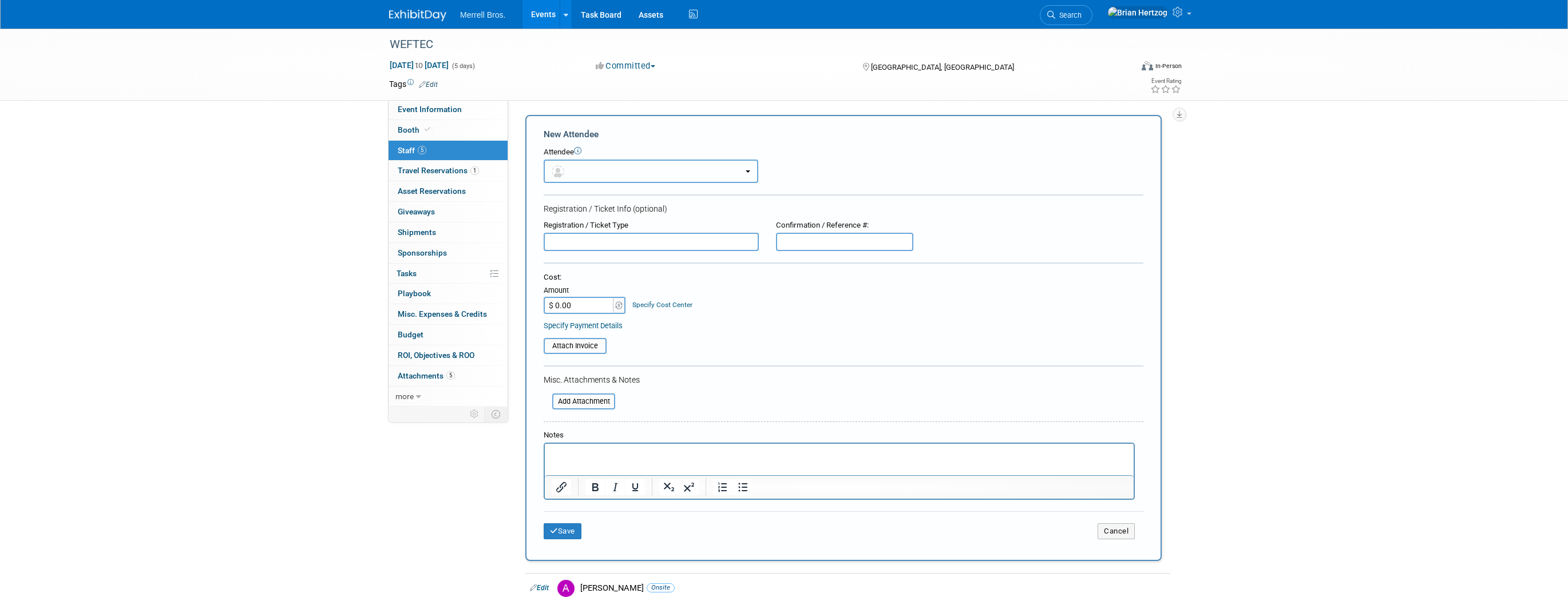
click at [597, 166] on button "button" at bounding box center [651, 171] width 214 height 24
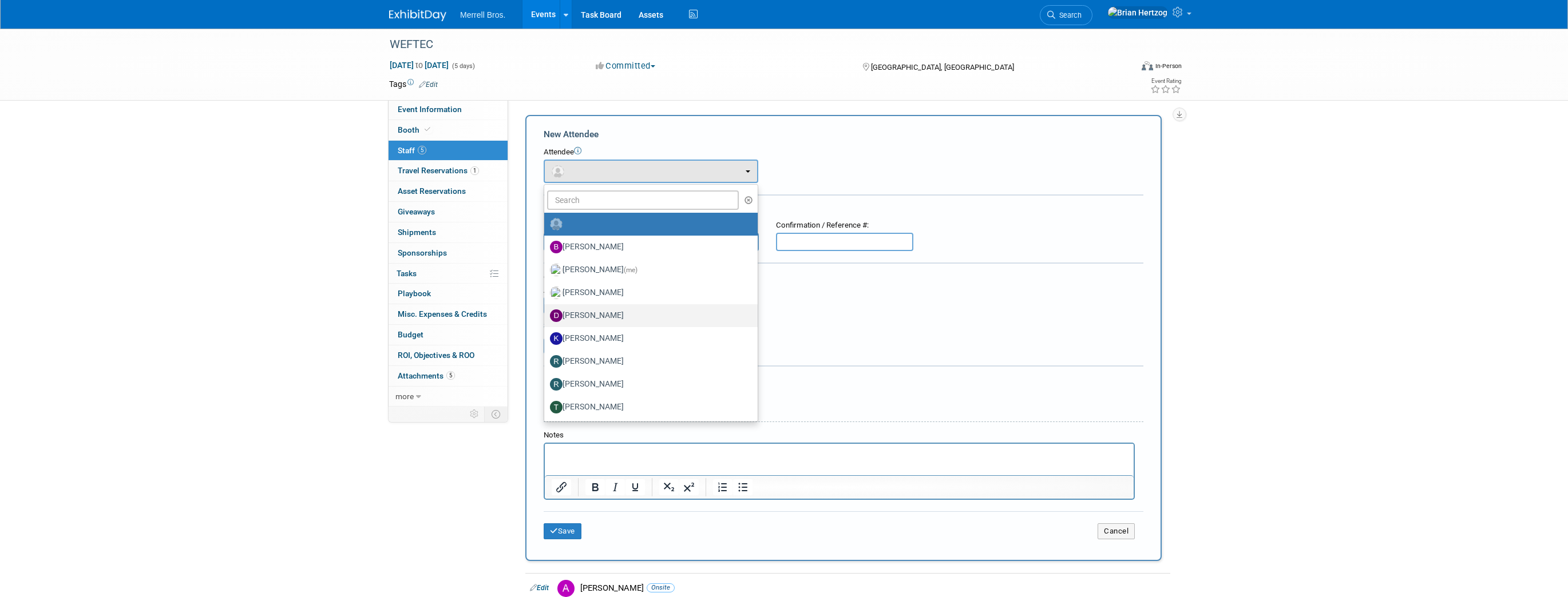
click at [578, 315] on label "[PERSON_NAME]" at bounding box center [648, 315] width 196 height 18
click at [546, 315] on input "[PERSON_NAME]" at bounding box center [542, 314] width 8 height 8
select select "91ace718-709e-42f3-88d1-423cf16b7a80"
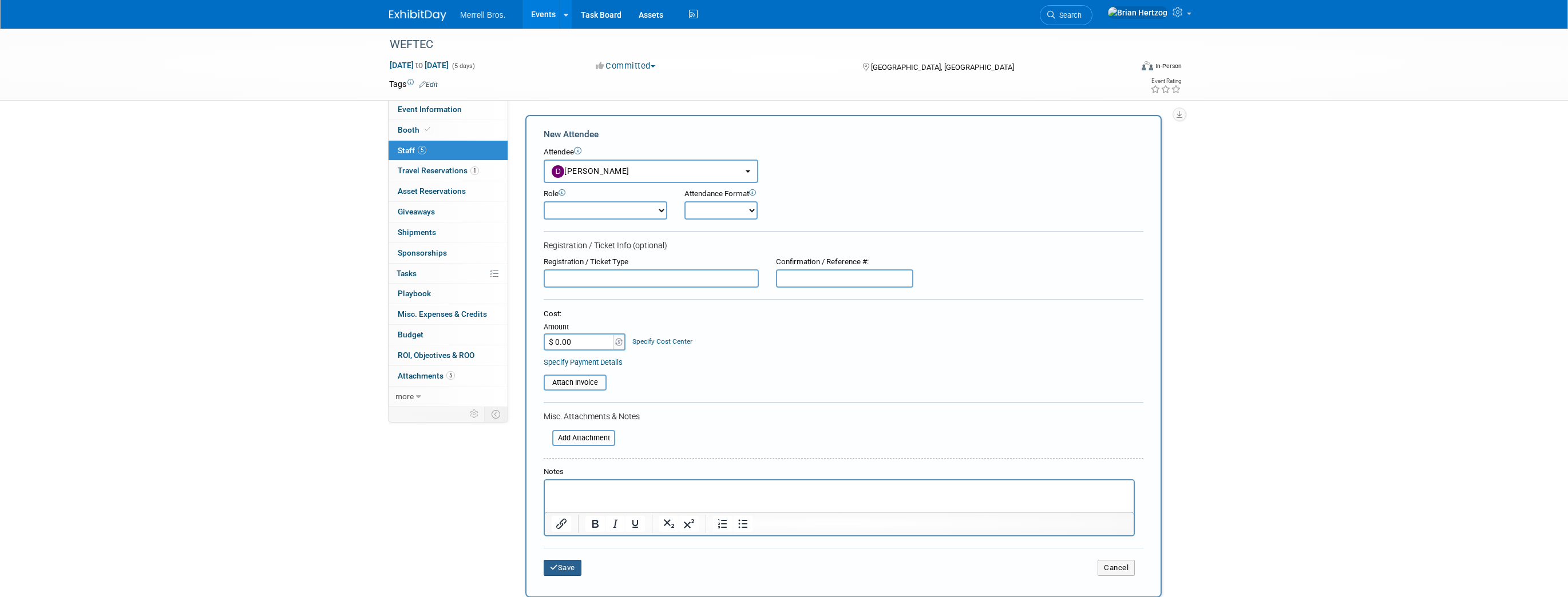
click at [559, 566] on button "Save" at bounding box center [563, 567] width 38 height 16
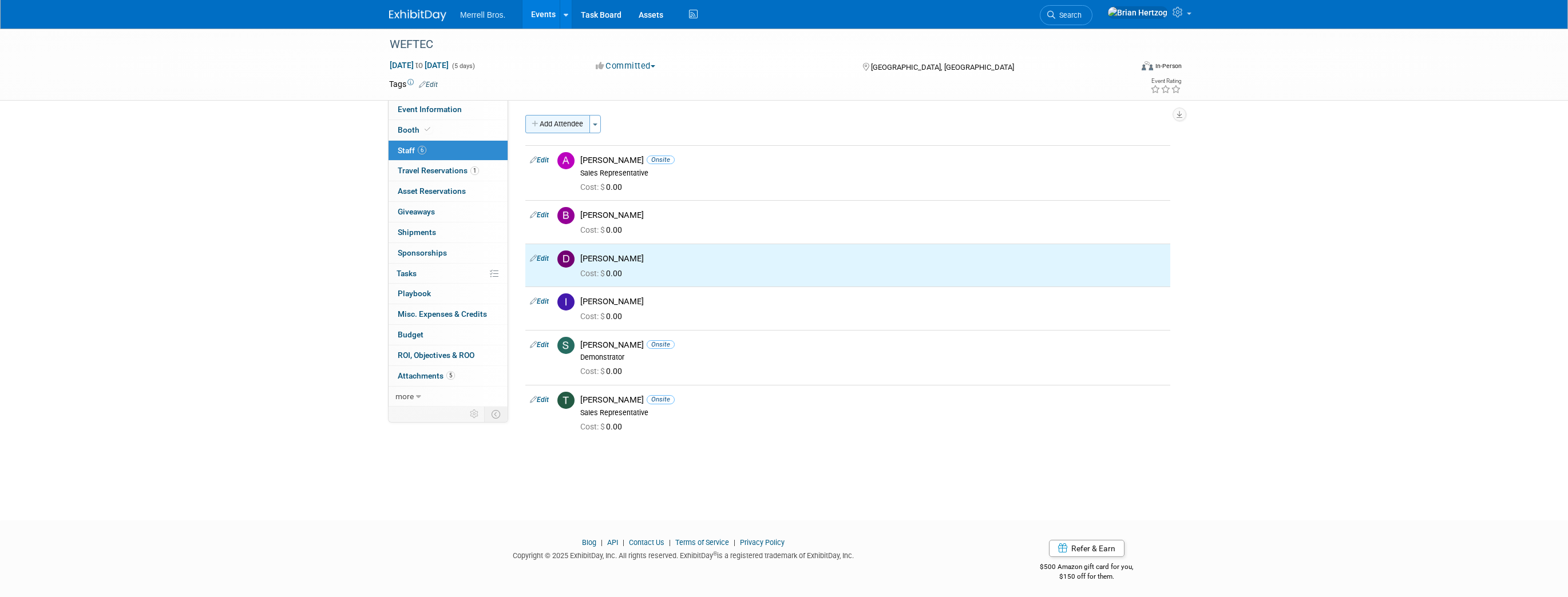
click at [561, 124] on button "Add Attendee" at bounding box center [557, 124] width 65 height 18
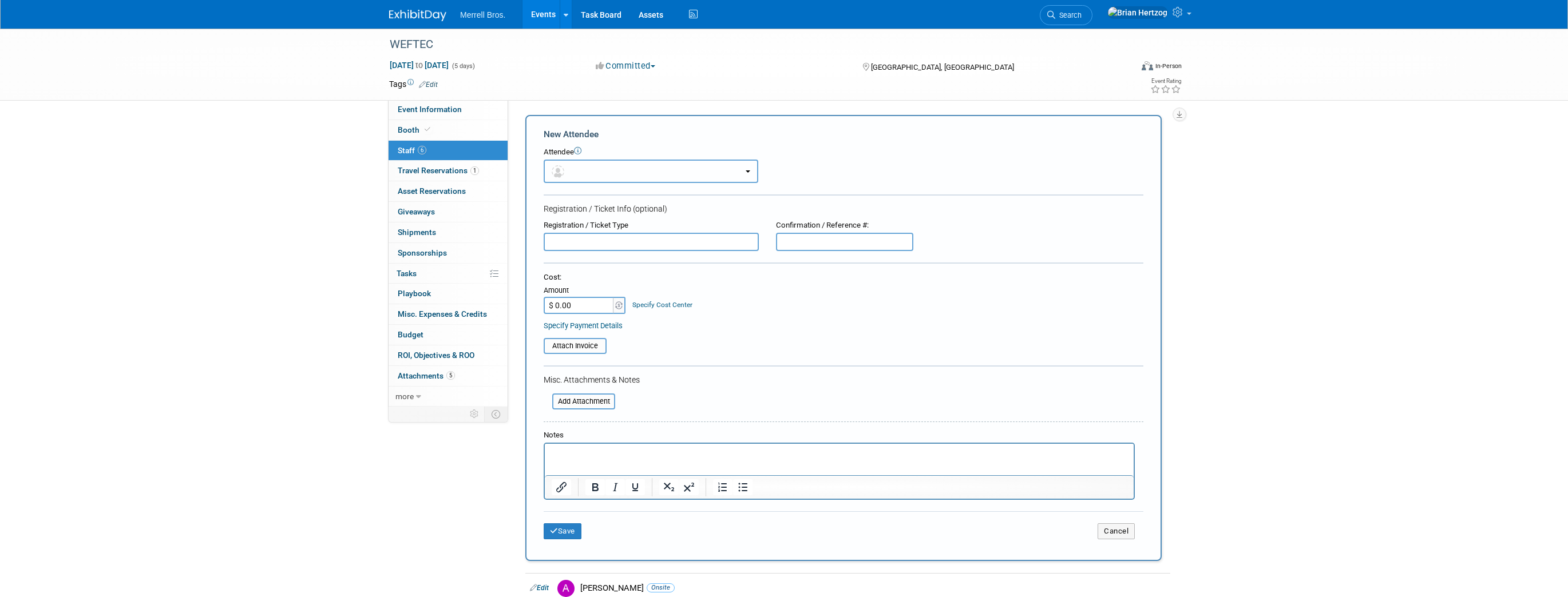
click at [580, 169] on button "button" at bounding box center [651, 171] width 214 height 24
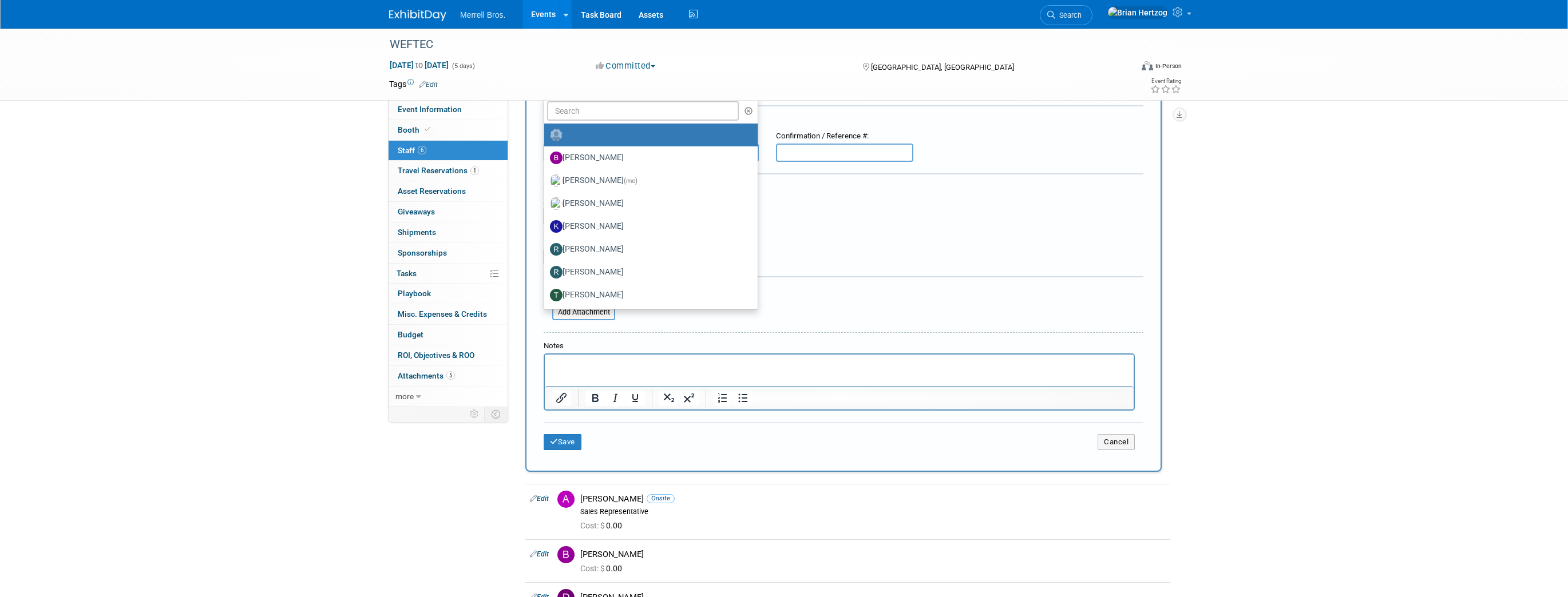
scroll to position [91, 0]
click at [586, 250] on label "[PERSON_NAME]" at bounding box center [648, 247] width 196 height 18
click at [546, 249] on input "[PERSON_NAME]" at bounding box center [542, 246] width 8 height 8
select select "47348cdb-7c1d-459c-bd7c-1845a5d01e3a"
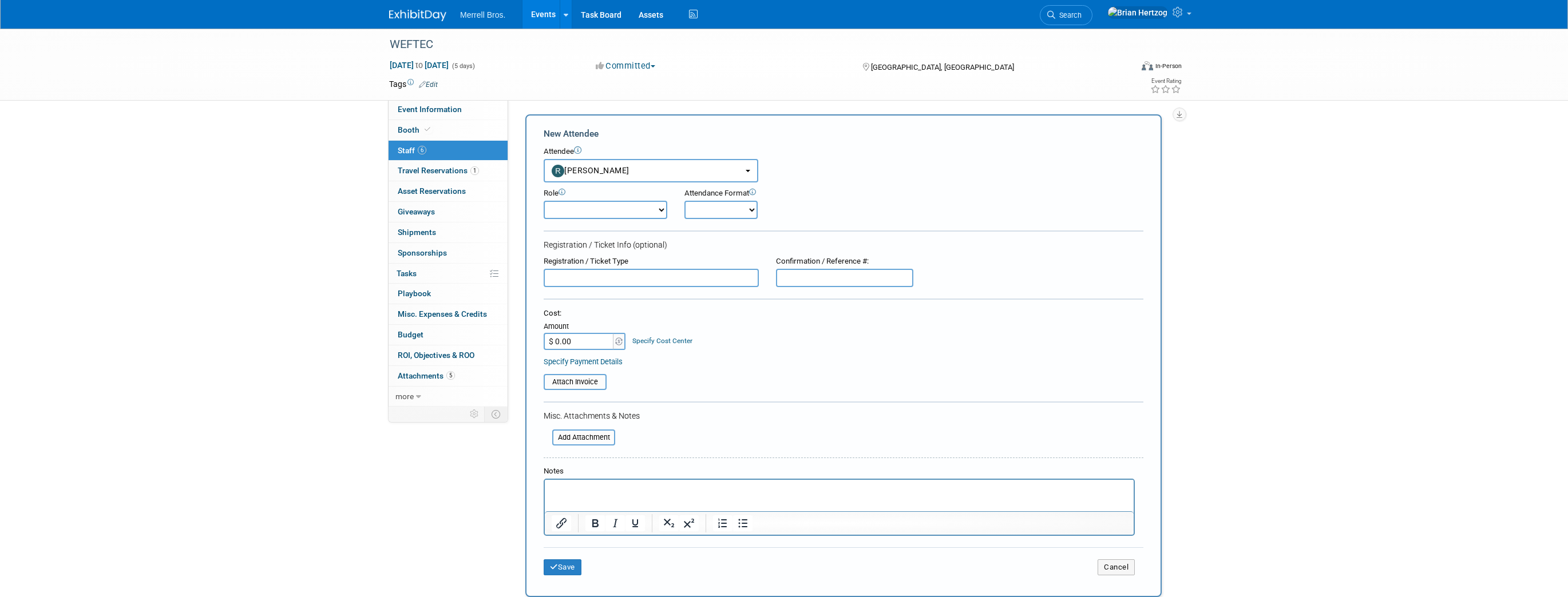
scroll to position [0, 0]
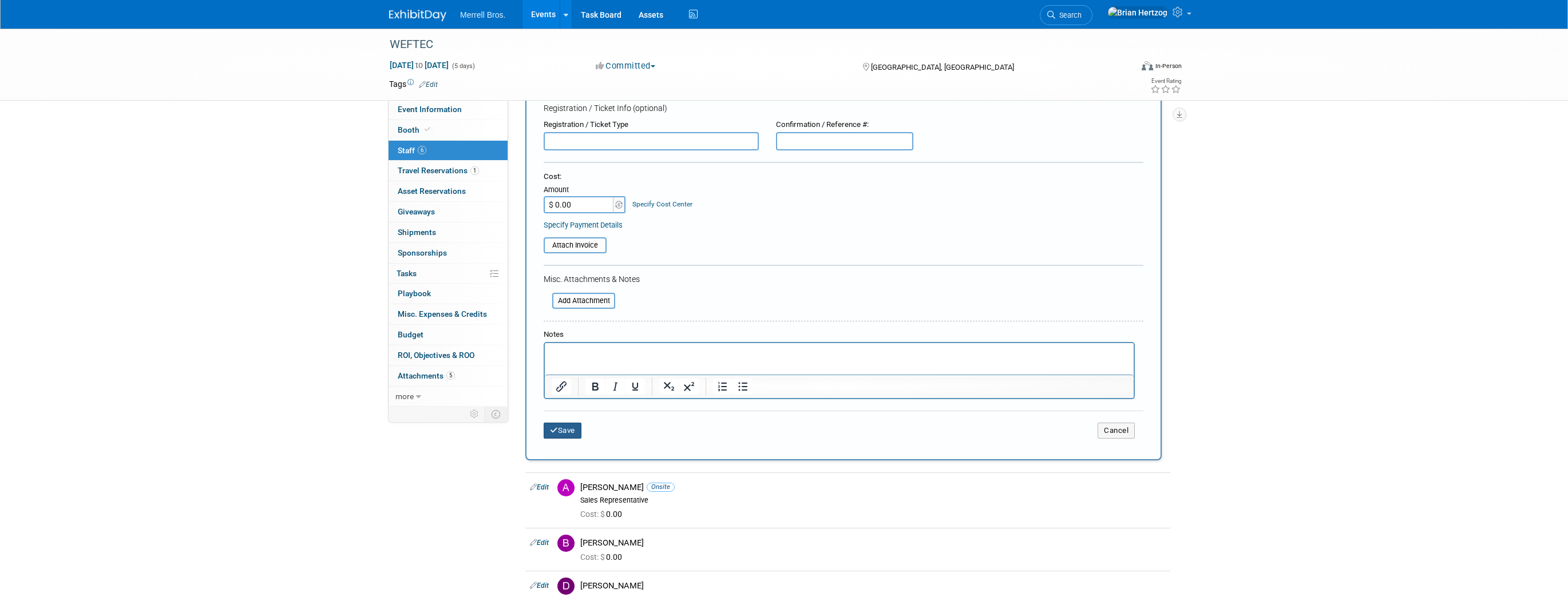
click at [571, 429] on button "Save" at bounding box center [563, 430] width 38 height 16
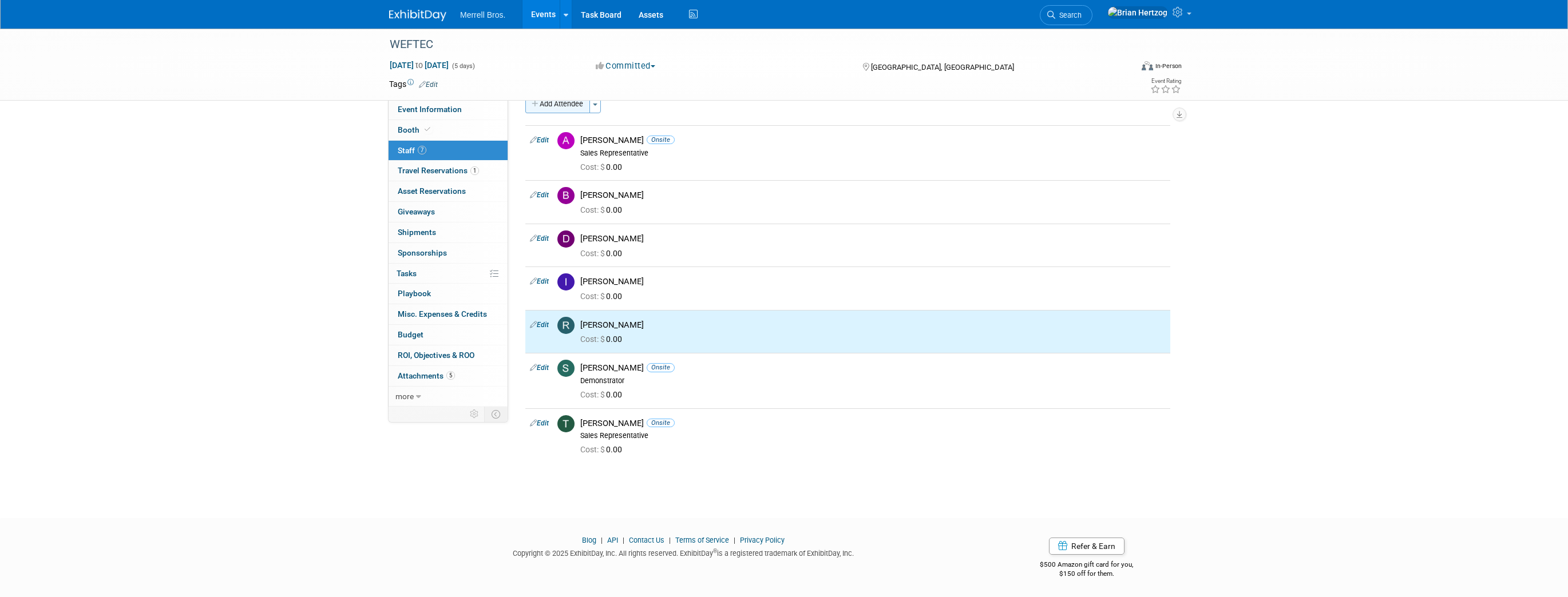
click at [584, 106] on button "Add Attendee" at bounding box center [557, 104] width 65 height 18
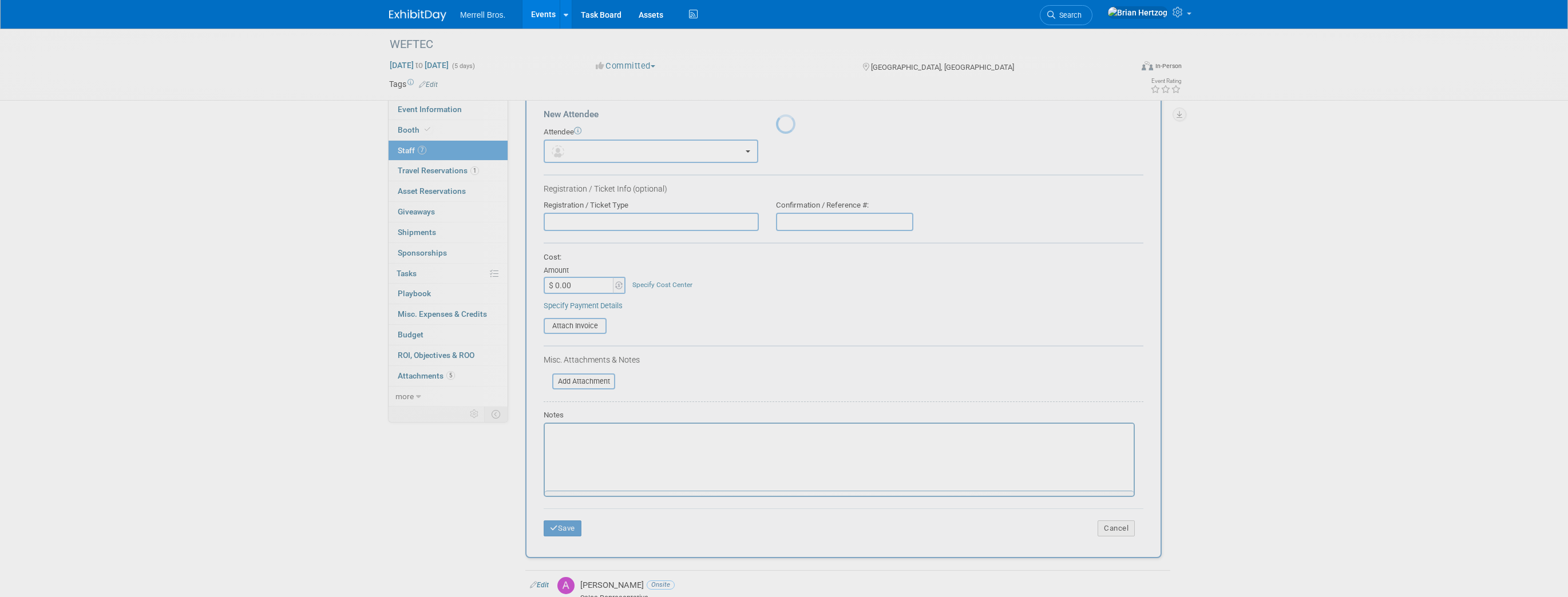
scroll to position [0, 0]
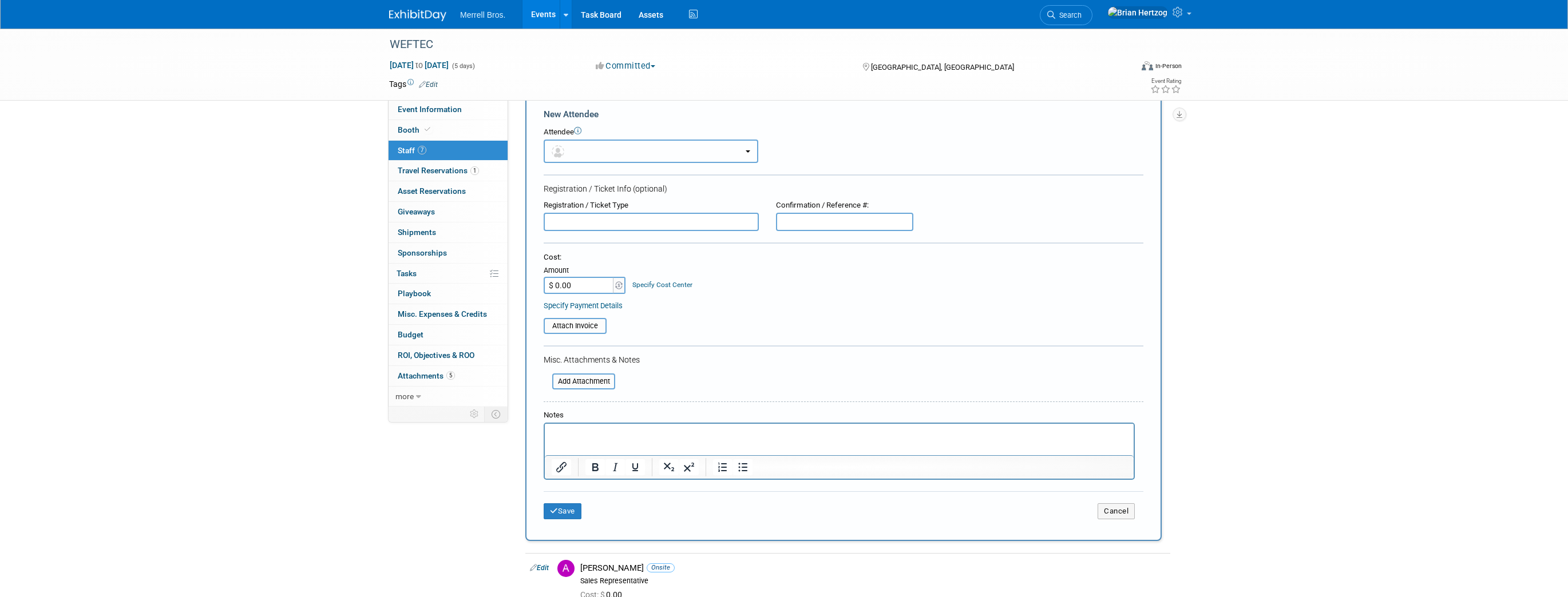
click at [586, 147] on button "button" at bounding box center [651, 151] width 214 height 24
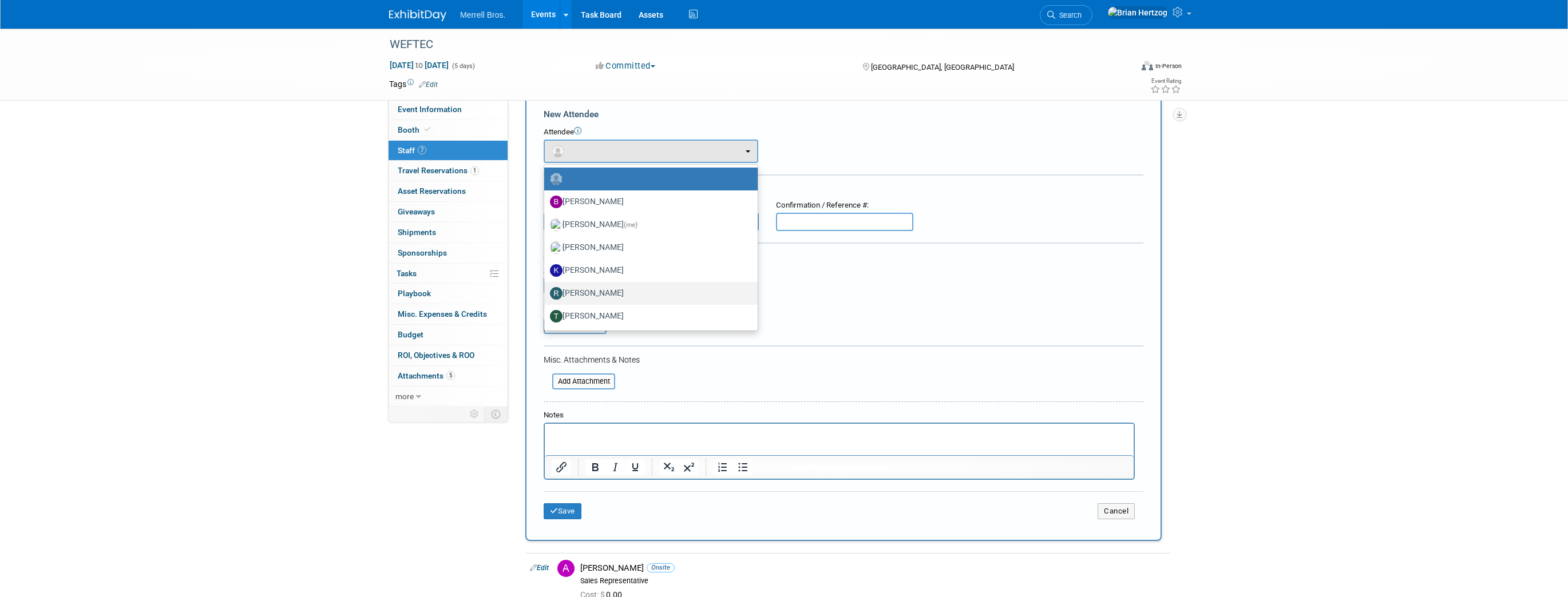
click at [589, 292] on label "[PERSON_NAME]" at bounding box center [648, 293] width 196 height 18
click at [546, 292] on input "[PERSON_NAME]" at bounding box center [542, 292] width 8 height 8
select select "2ec36a5a-382f-4ae4-b7e4-cd318574b47a"
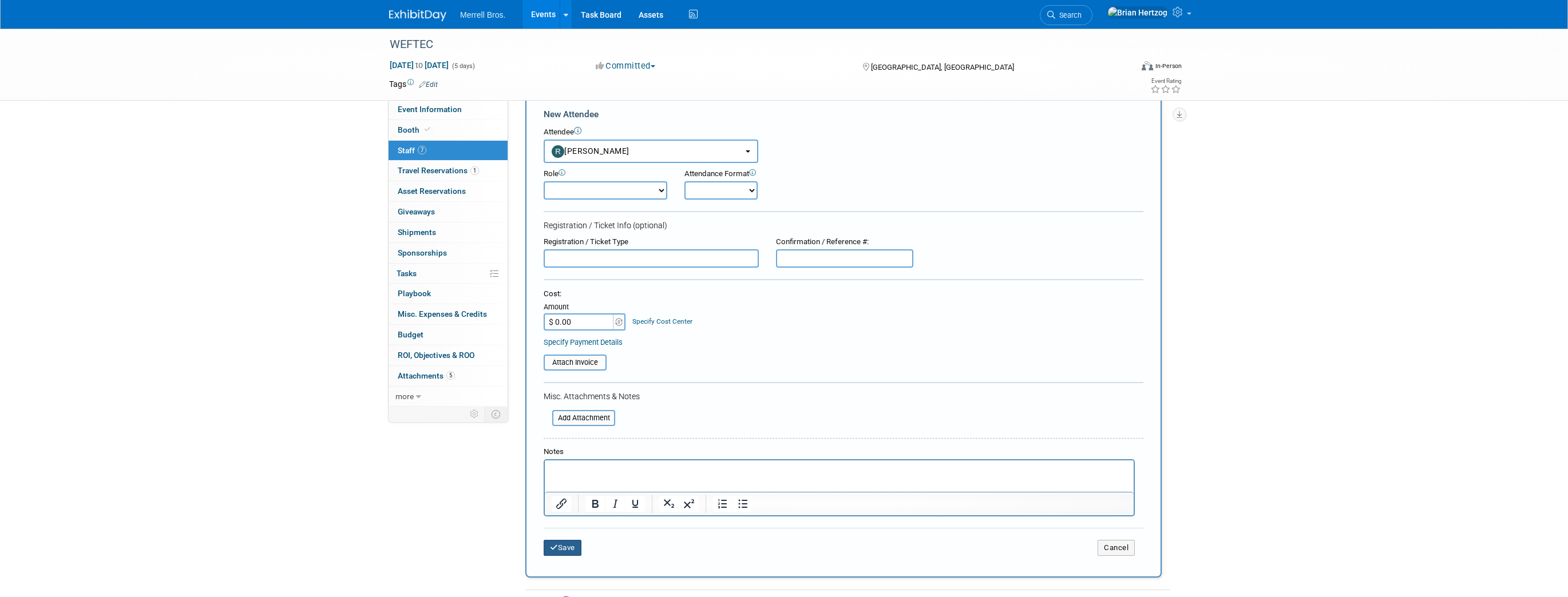
click at [566, 546] on button "Save" at bounding box center [563, 547] width 38 height 16
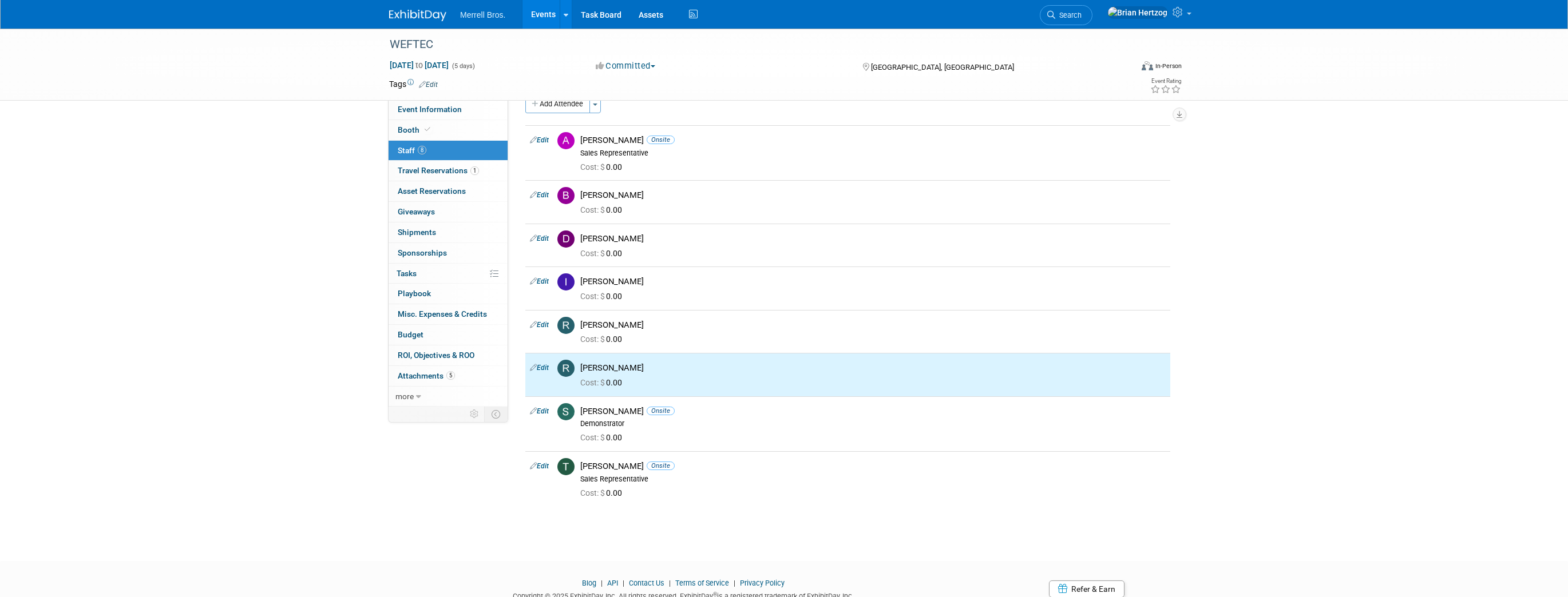
click at [1254, 328] on div "WEFTEC [DATE] to [DATE] (5 days) [DATE] to [DATE] Committed Committed Consideri…" at bounding box center [784, 274] width 1568 height 532
